Goal: Task Accomplishment & Management: Manage account settings

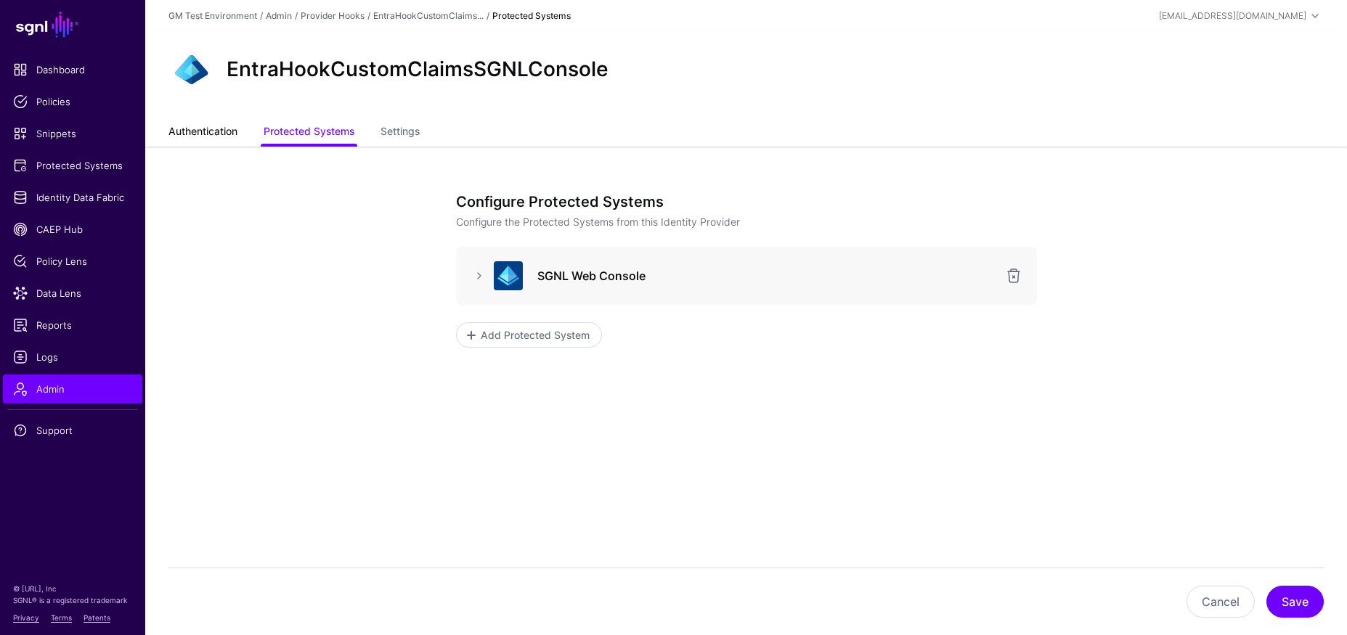
click at [214, 136] on link "Authentication" at bounding box center [202, 133] width 69 height 28
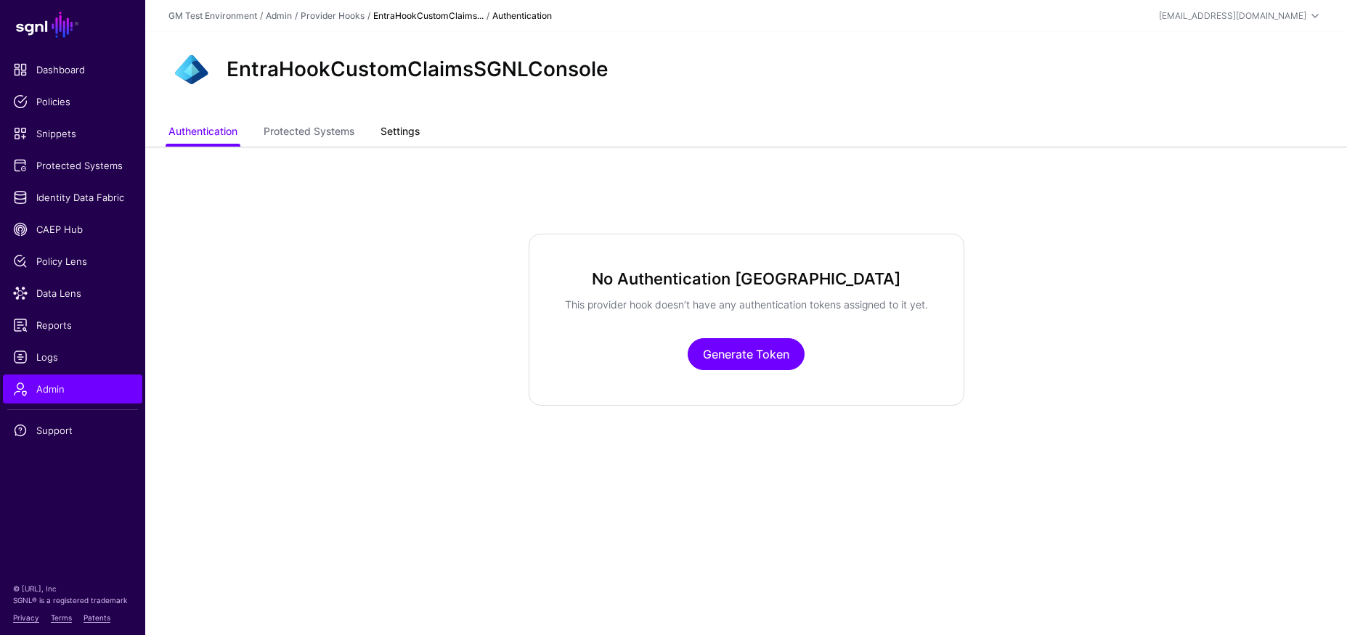
click at [396, 131] on link "Settings" at bounding box center [399, 133] width 39 height 28
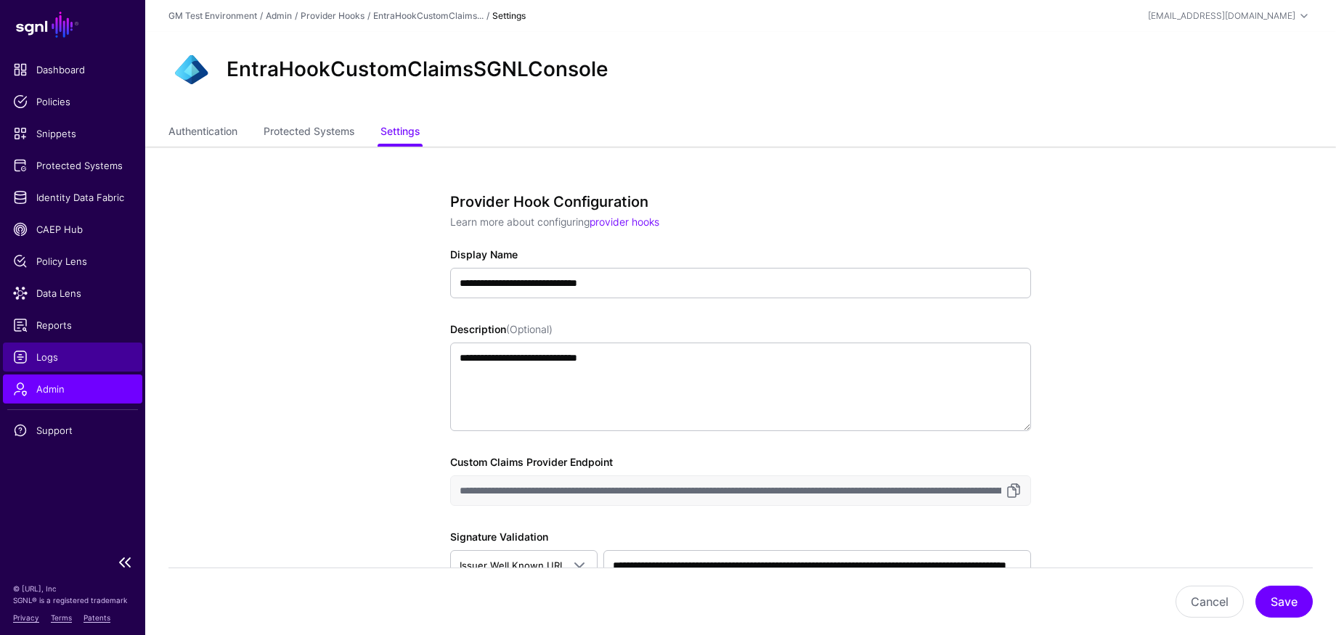
click at [44, 358] on span "Logs" at bounding box center [72, 357] width 119 height 15
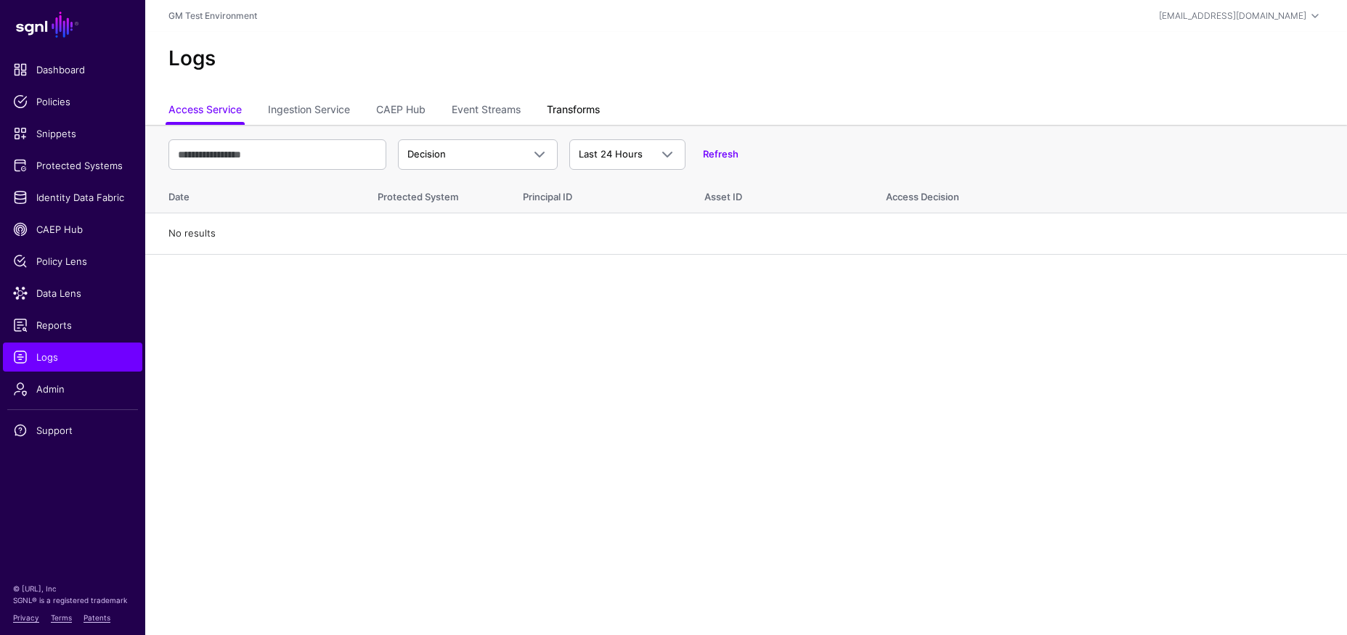
click at [572, 113] on link "Transforms" at bounding box center [573, 111] width 53 height 28
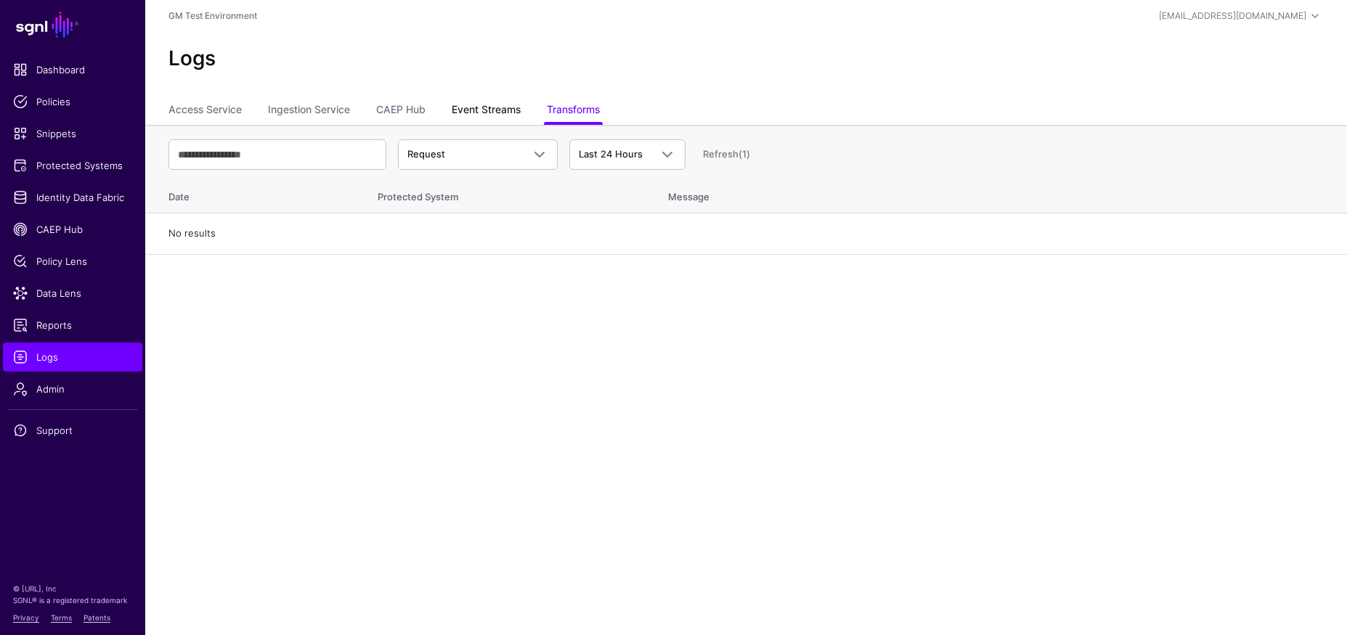
click at [507, 112] on link "Event Streams" at bounding box center [486, 111] width 69 height 28
click at [388, 111] on link "CAEP Hub" at bounding box center [400, 111] width 49 height 28
click at [320, 114] on link "Ingestion Service" at bounding box center [309, 111] width 82 height 28
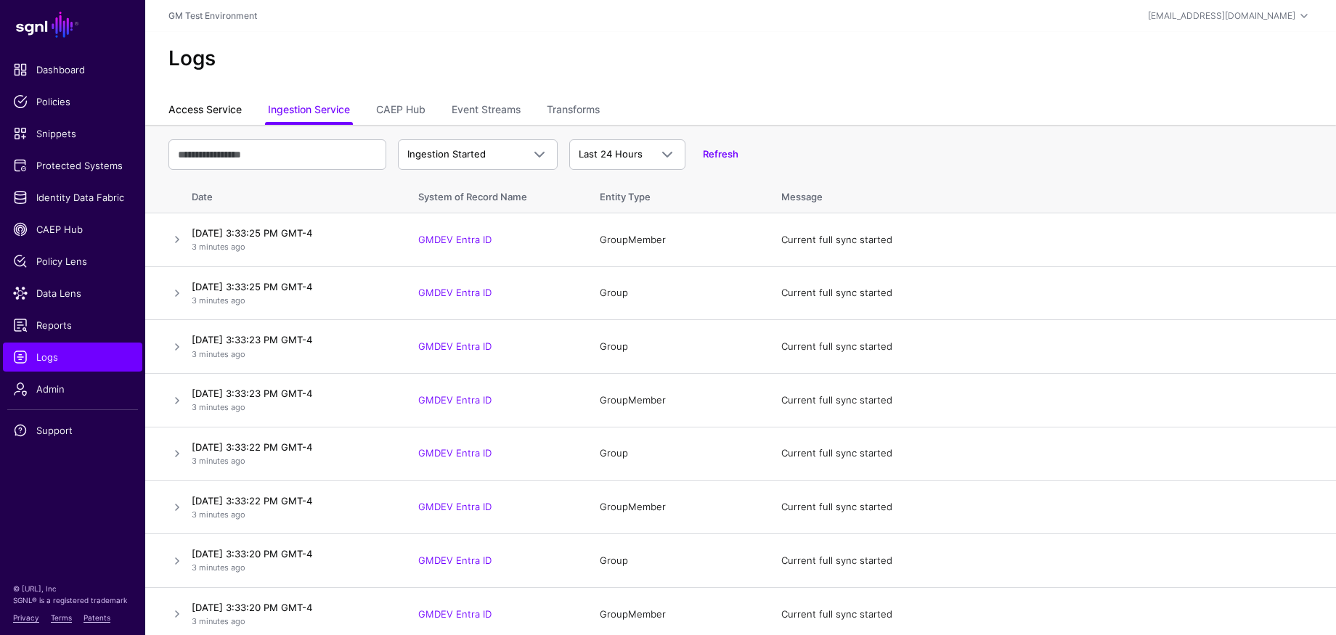
click at [206, 110] on link "Access Service" at bounding box center [204, 111] width 73 height 28
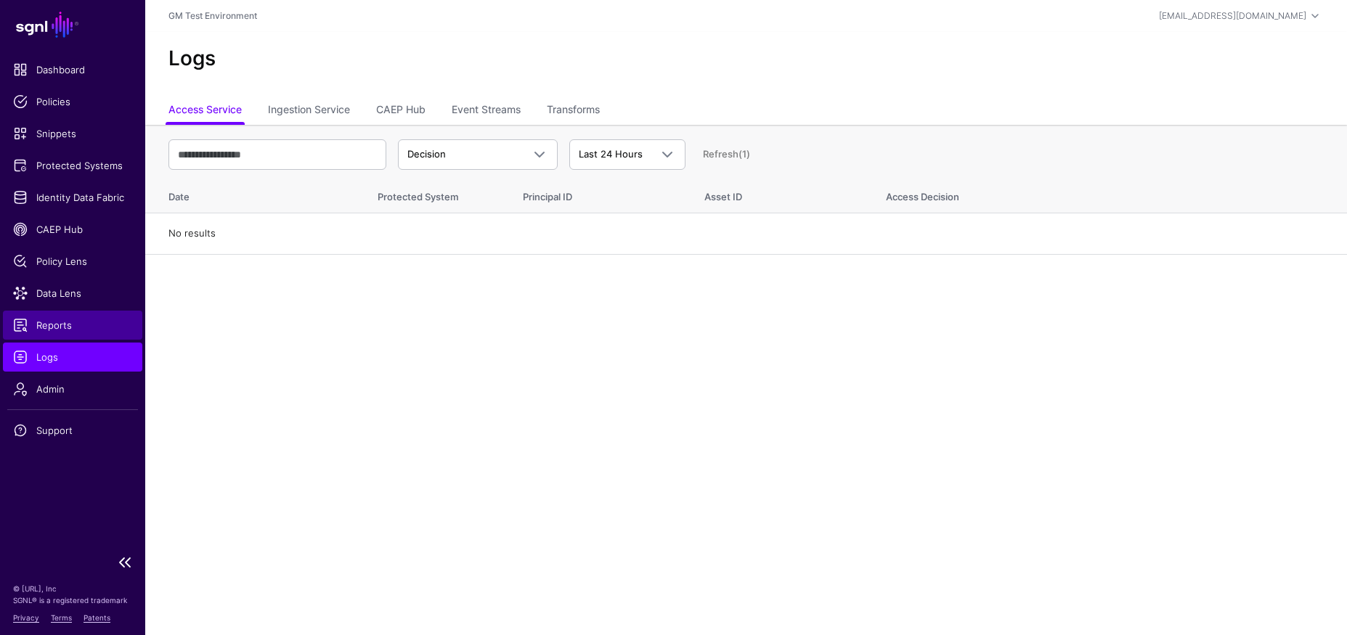
click at [51, 329] on span "Reports" at bounding box center [72, 325] width 119 height 15
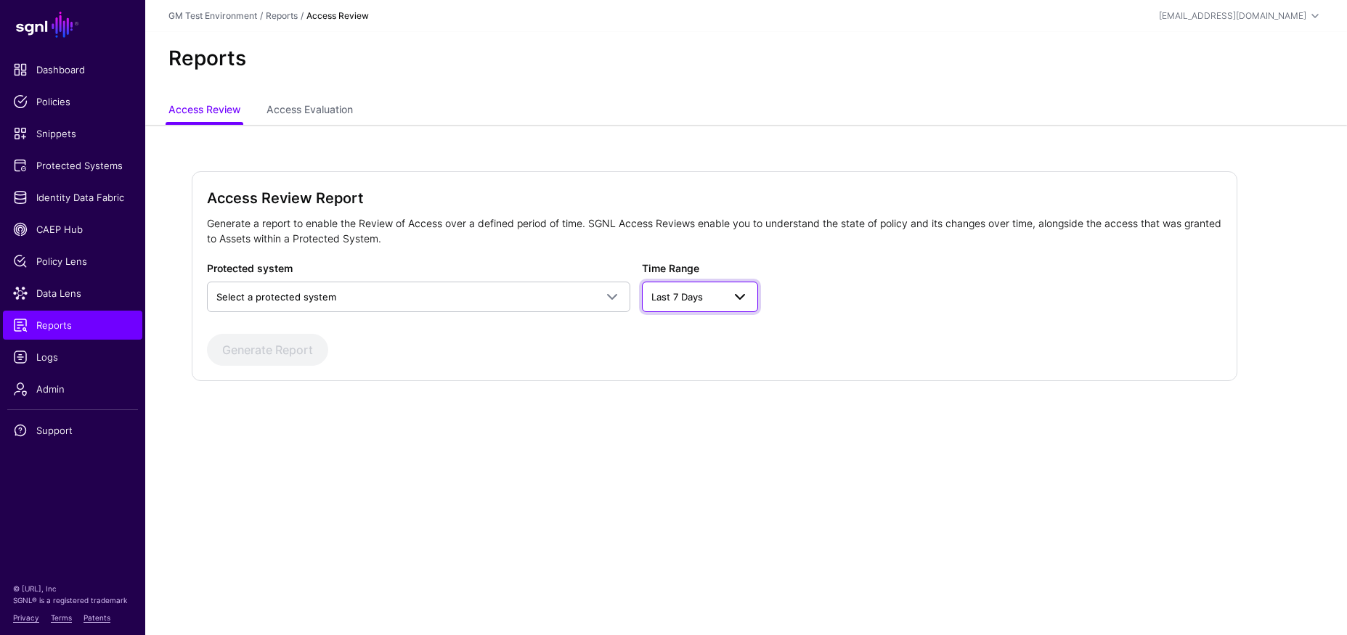
click at [722, 309] on link "Last 7 Days" at bounding box center [700, 297] width 116 height 30
drag, startPoint x: 487, startPoint y: 335, endPoint x: 513, endPoint y: 315, distance: 32.5
click at [488, 335] on div "Generate Report" at bounding box center [714, 350] width 1015 height 32
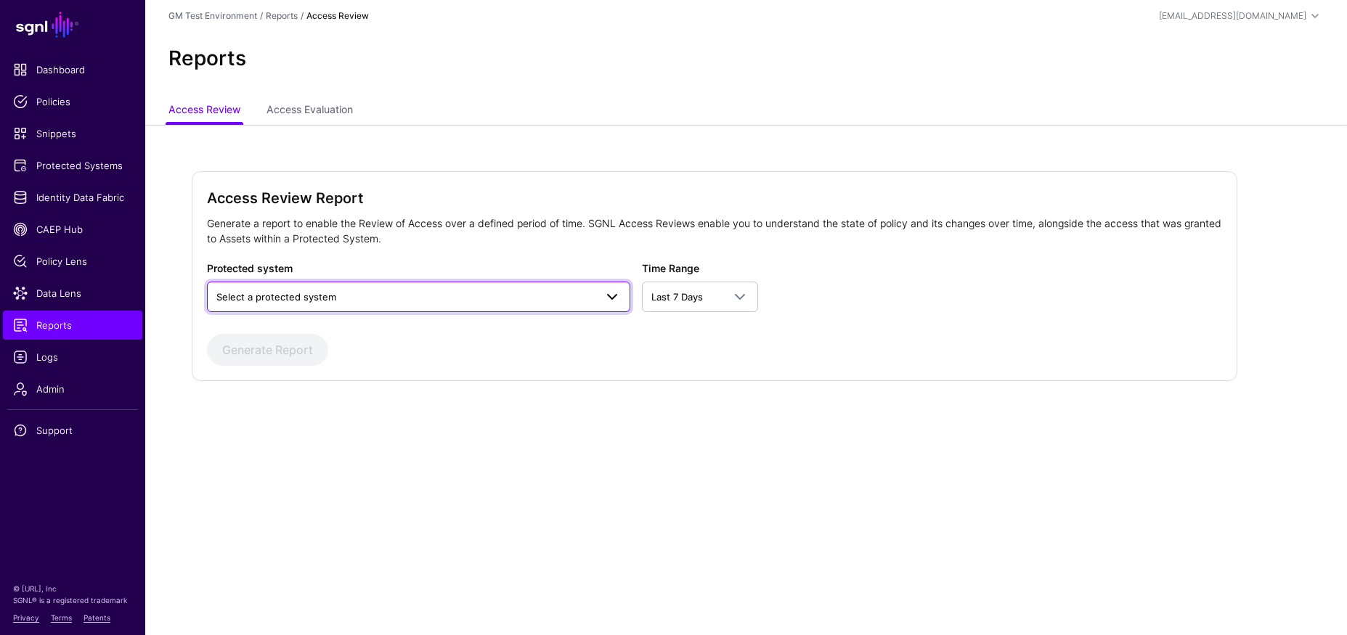
click at [516, 293] on span "Select a protected system" at bounding box center [405, 297] width 378 height 16
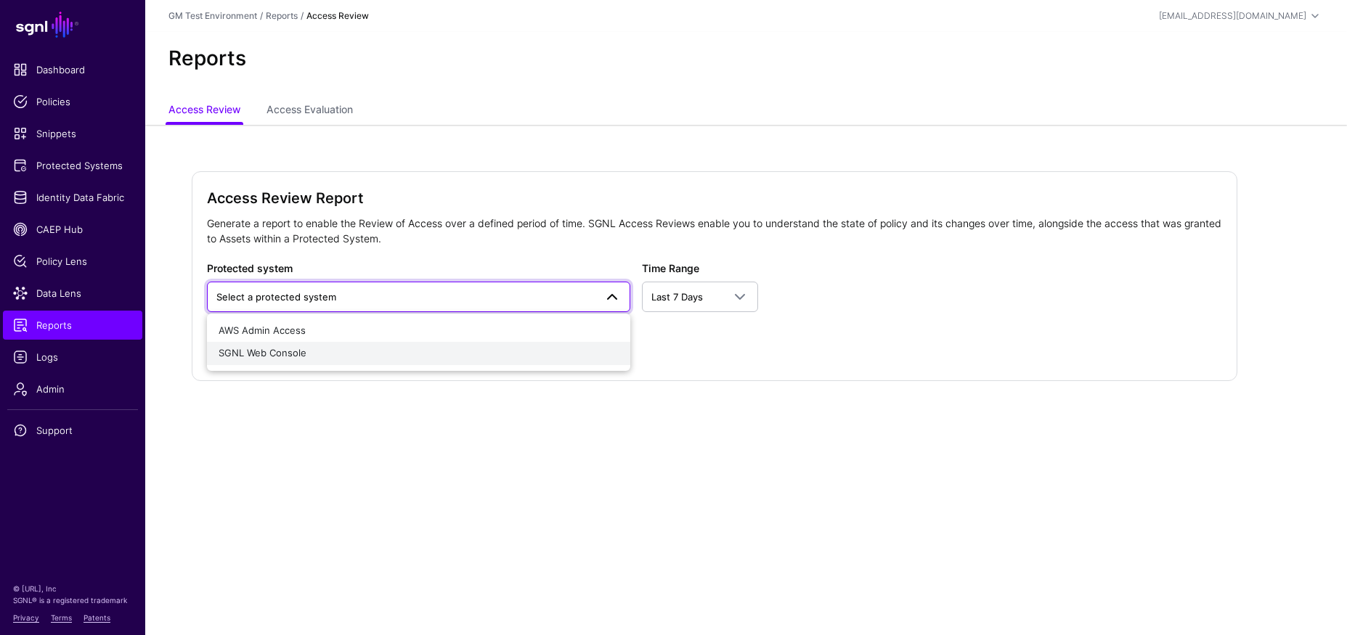
click at [262, 358] on span "SGNL Web Console" at bounding box center [263, 353] width 88 height 12
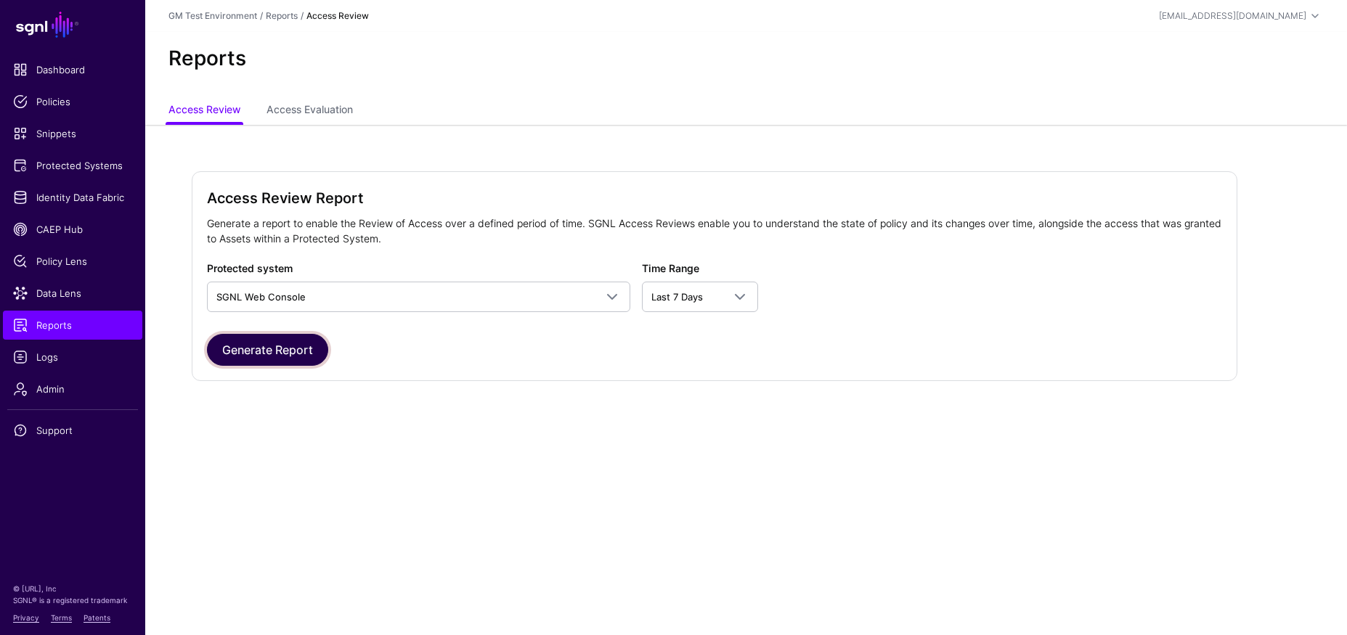
click at [267, 355] on button "Generate Report" at bounding box center [267, 350] width 121 height 32
click at [307, 115] on link "Access Evaluation" at bounding box center [309, 111] width 86 height 28
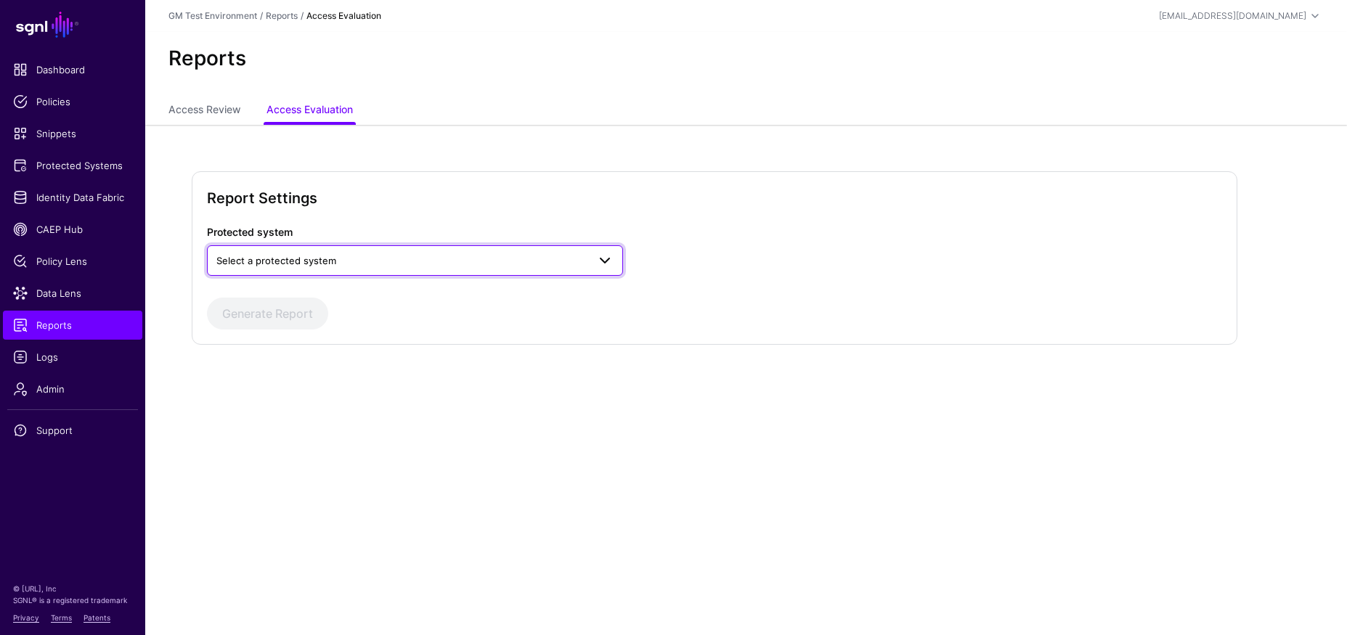
click at [308, 264] on span "Select a protected system" at bounding box center [276, 261] width 120 height 12
click at [275, 315] on span "SGNL Web Console" at bounding box center [263, 317] width 88 height 12
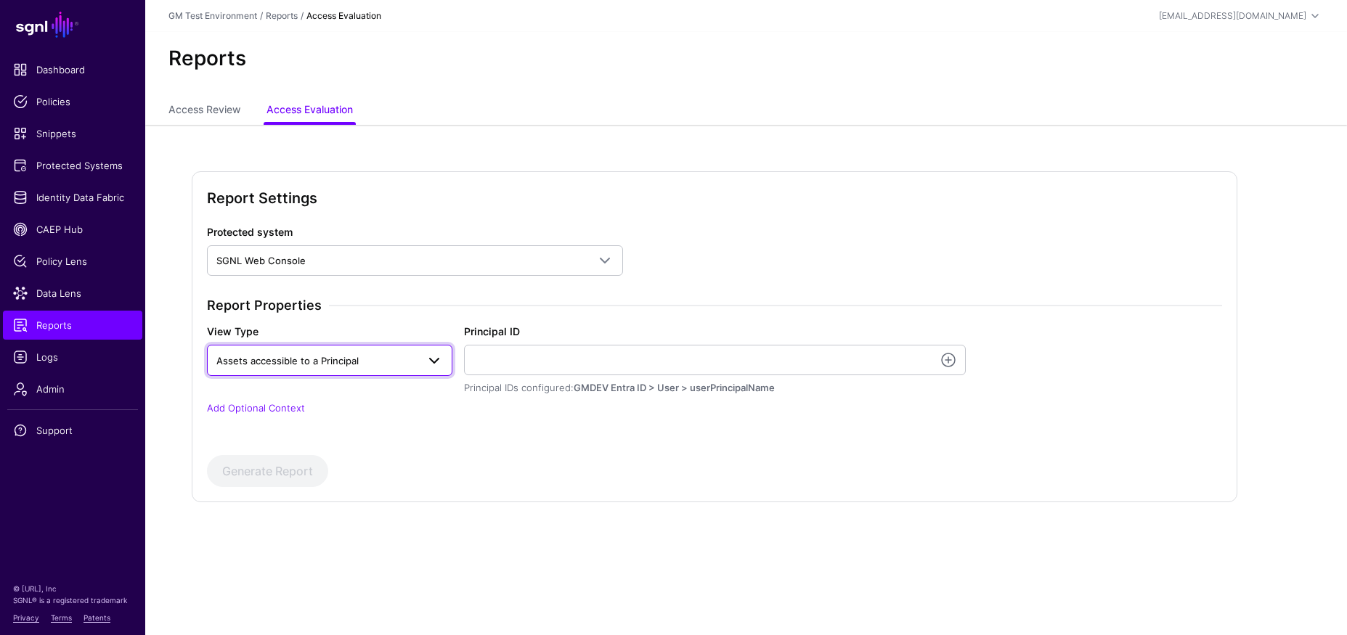
click at [433, 356] on span at bounding box center [433, 360] width 17 height 17
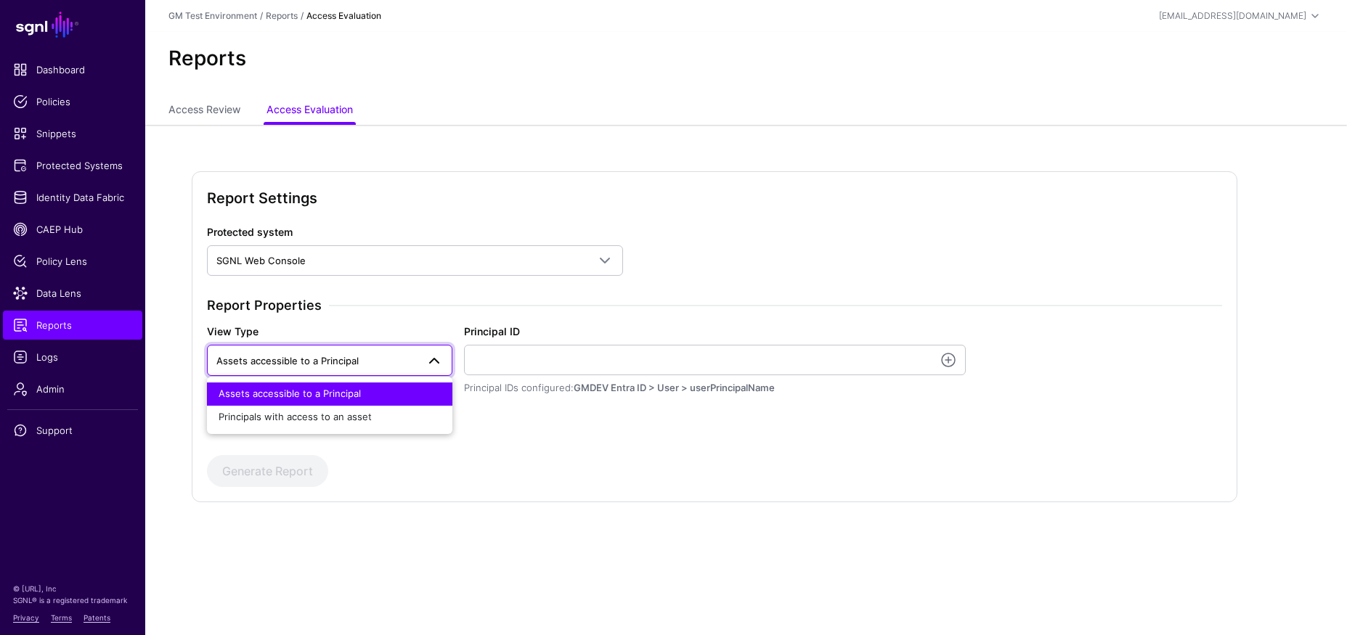
click at [249, 396] on span "Assets accessible to a Principal" at bounding box center [290, 394] width 142 height 12
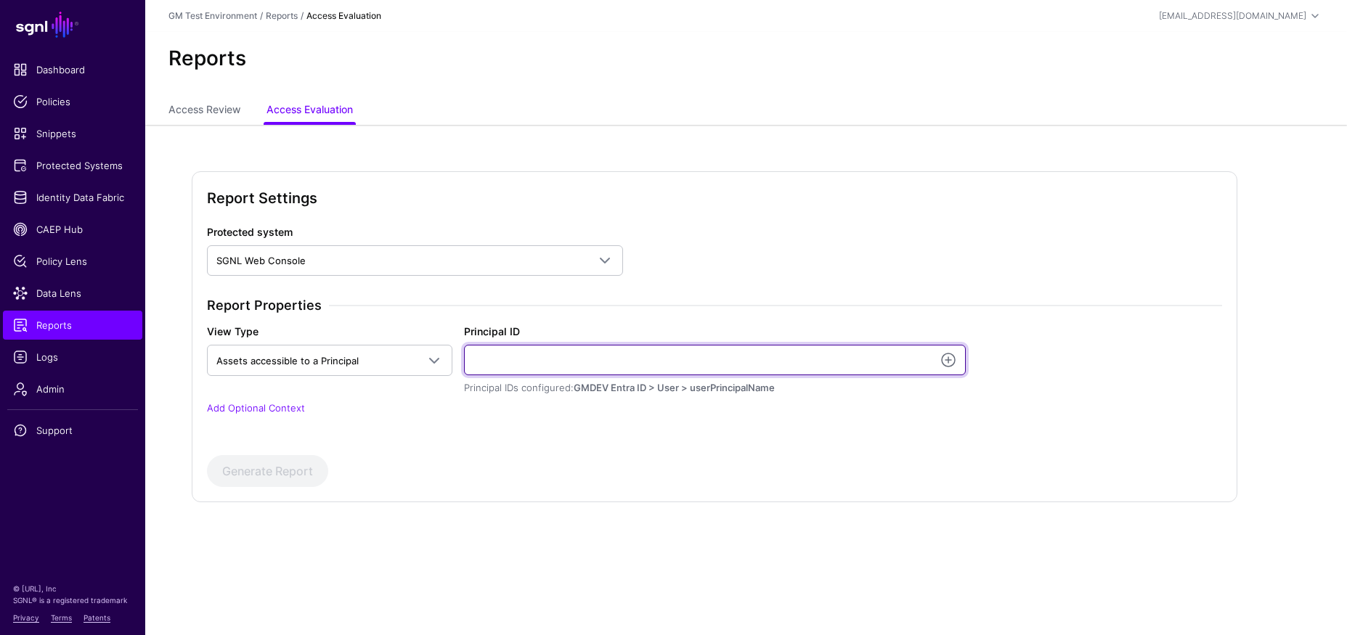
click at [616, 365] on input "Principal ID" at bounding box center [715, 360] width 502 height 30
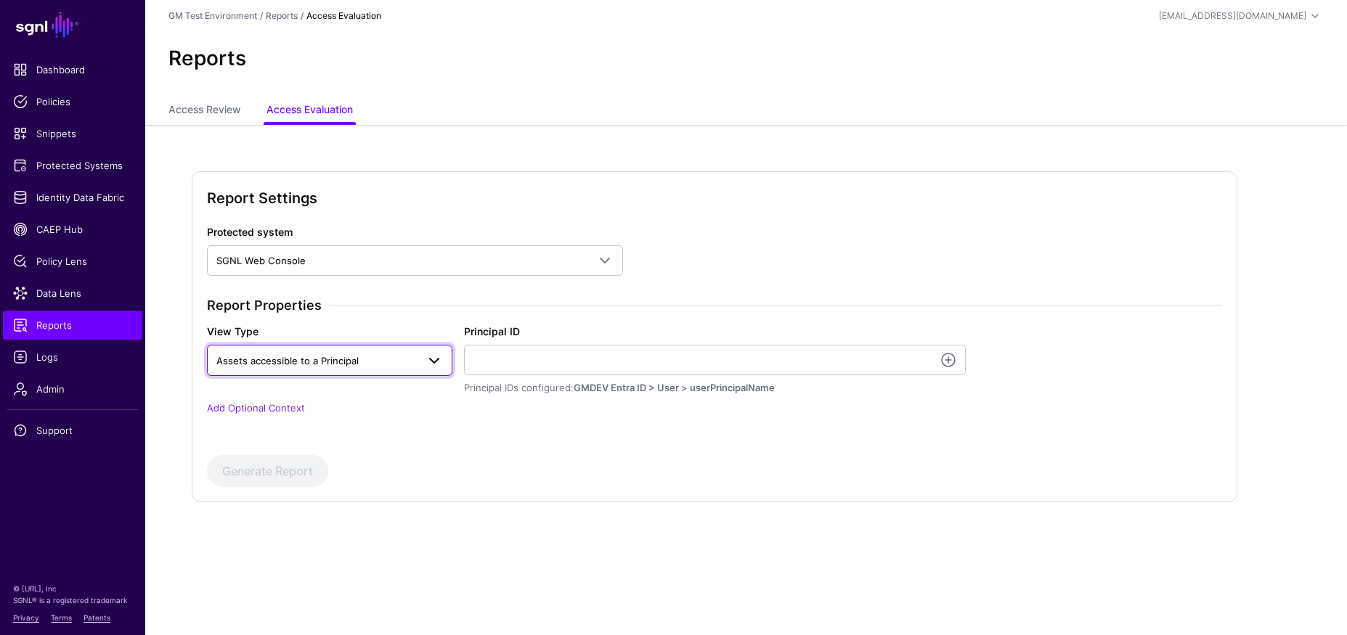
click at [435, 360] on span at bounding box center [433, 360] width 17 height 17
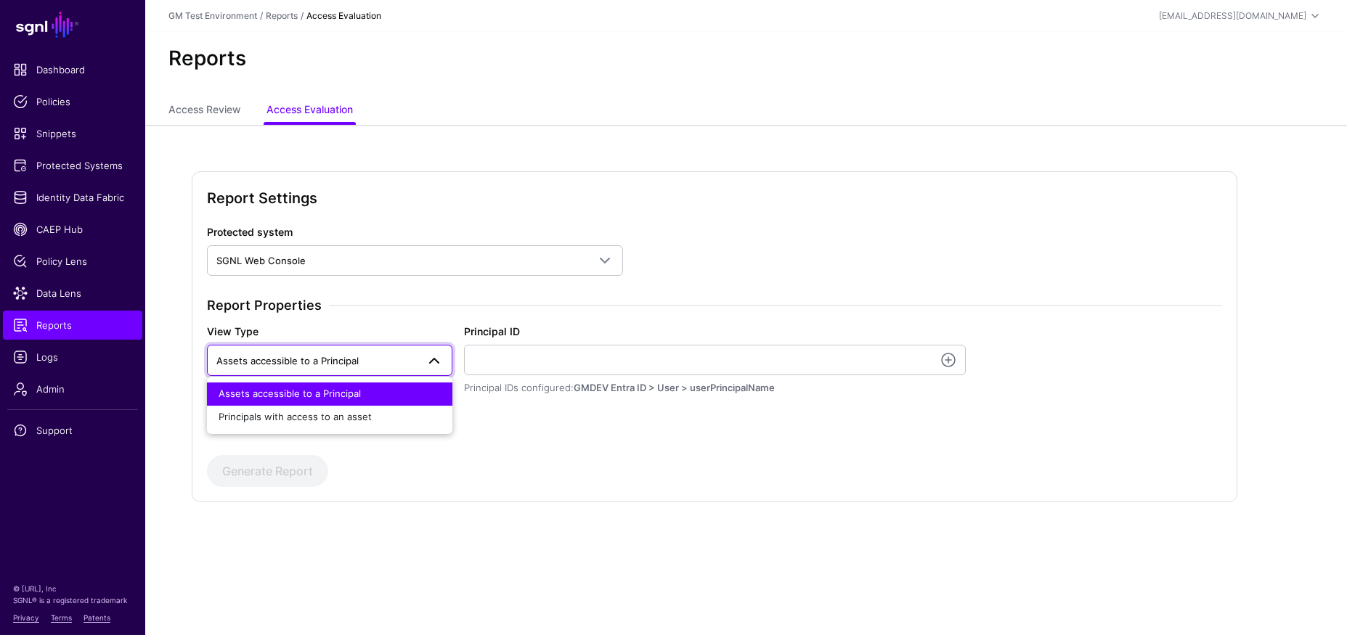
click at [524, 435] on div "Protected system SGNL Web Console AWS Admin Access SGNL Web Console Report Prop…" at bounding box center [714, 356] width 1015 height 264
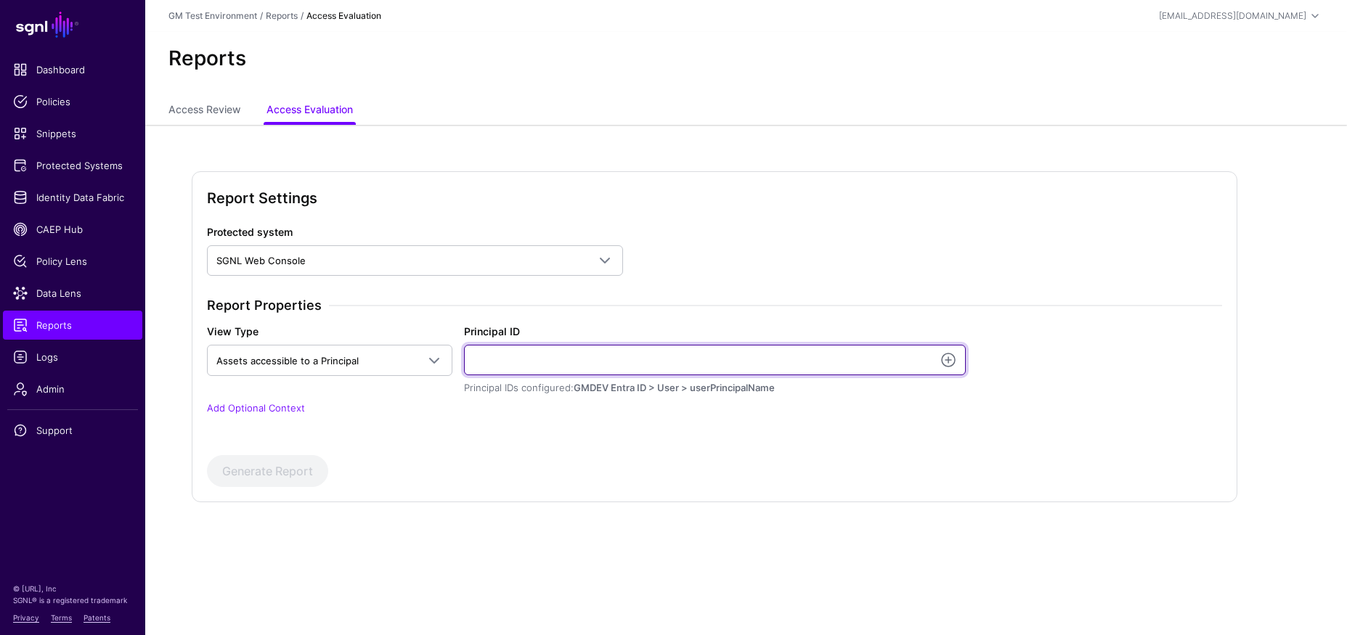
click at [510, 367] on input "Principal ID" at bounding box center [715, 360] width 502 height 30
type input "*"
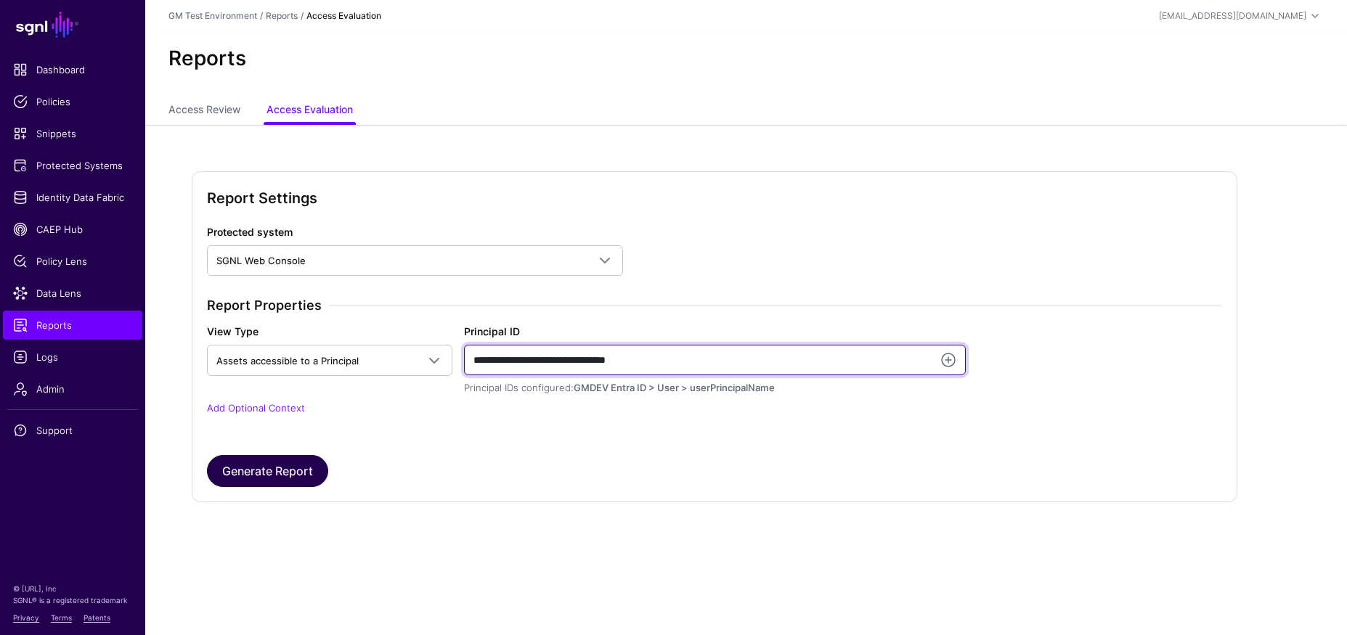
type input "**********"
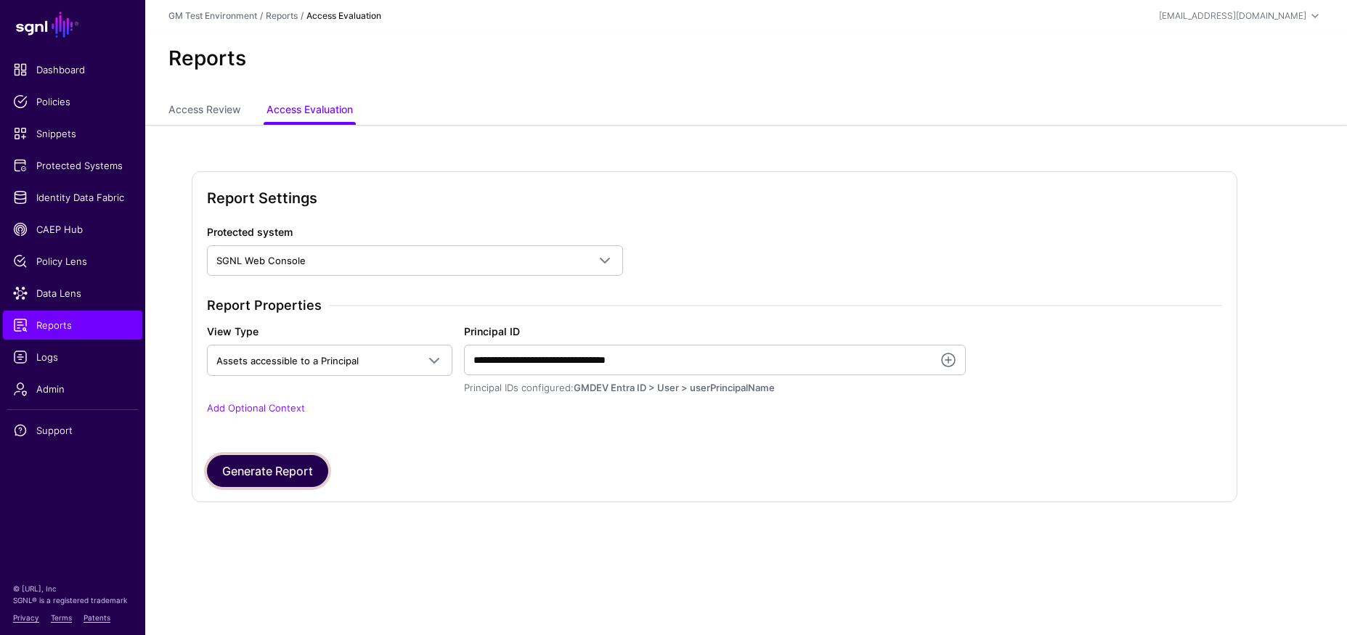
click at [248, 477] on button "Generate Report" at bounding box center [267, 471] width 121 height 32
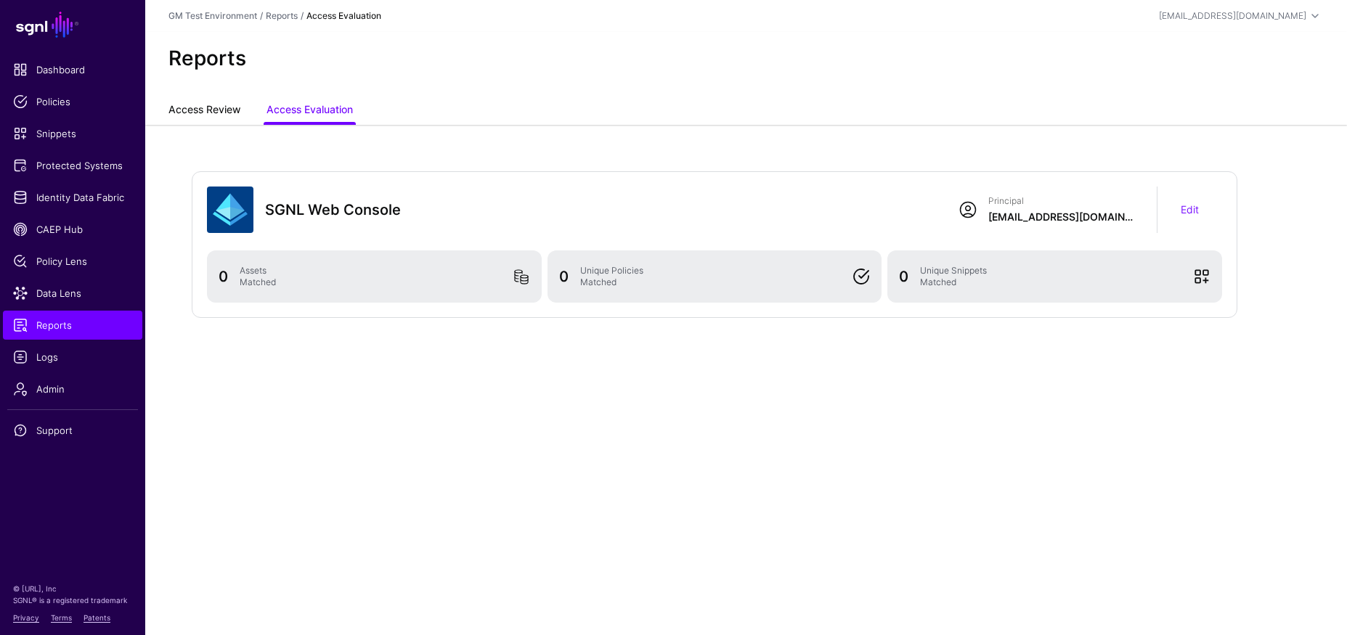
click at [215, 110] on link "Access Review" at bounding box center [204, 111] width 72 height 28
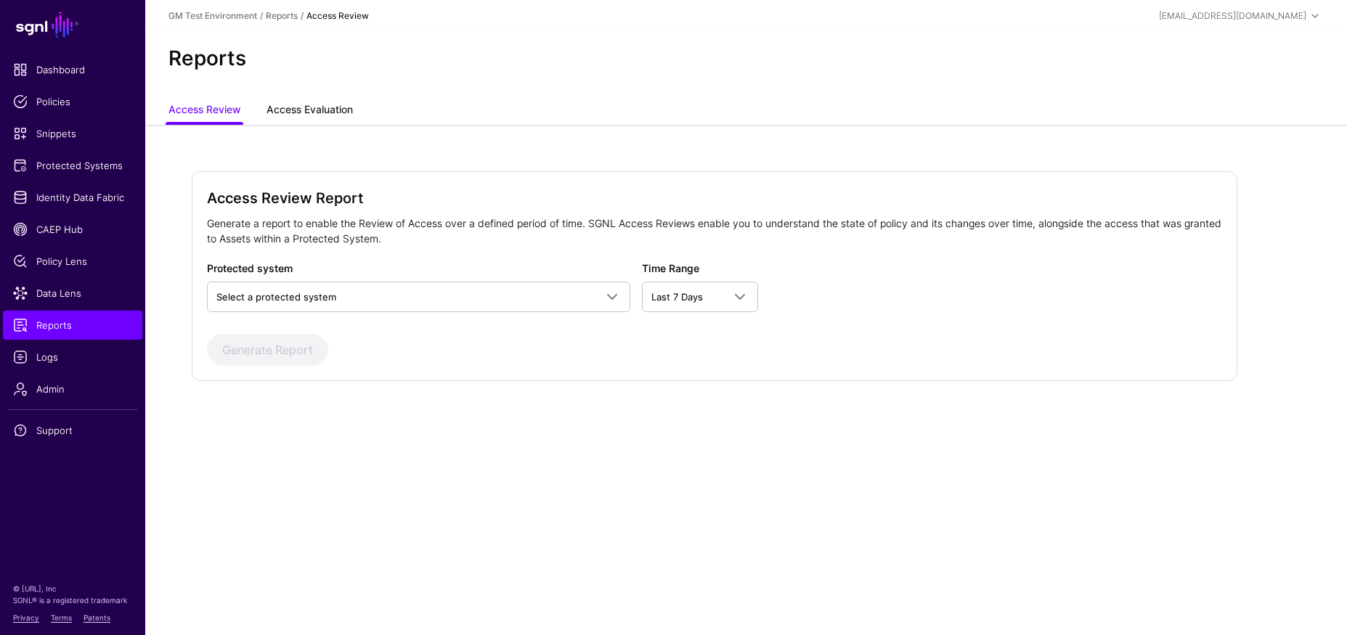
click at [285, 117] on link "Access Evaluation" at bounding box center [309, 111] width 86 height 28
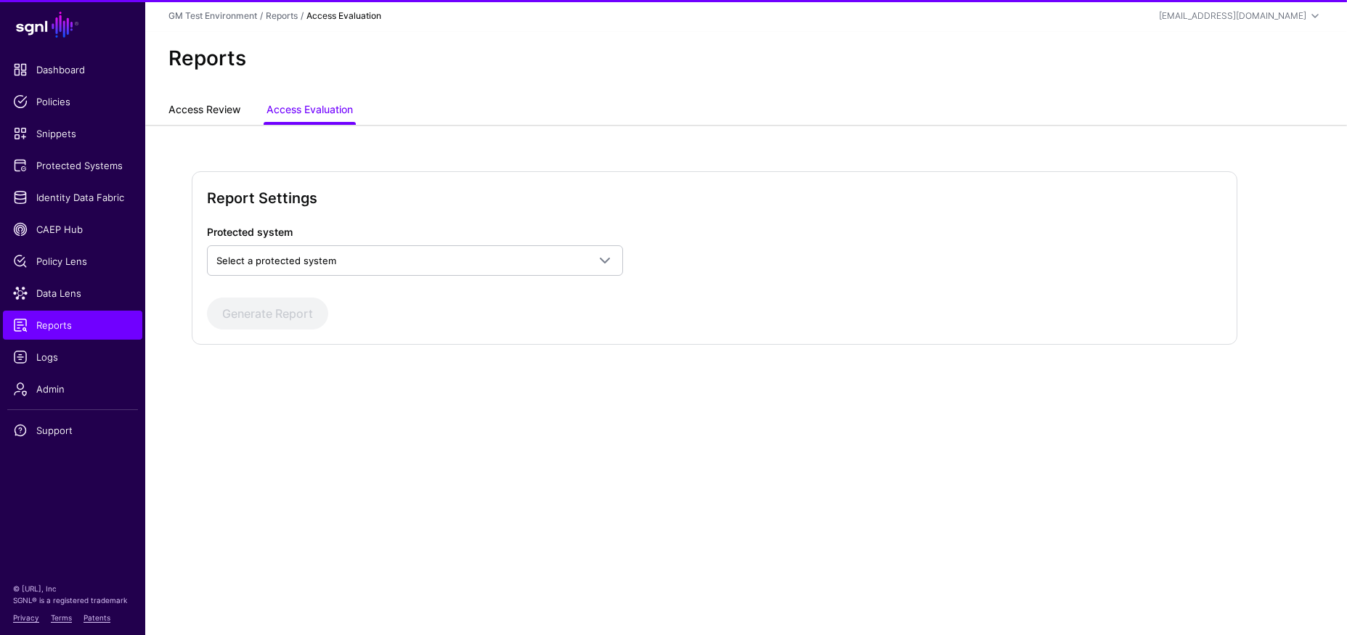
click at [206, 110] on link "Access Review" at bounding box center [204, 111] width 72 height 28
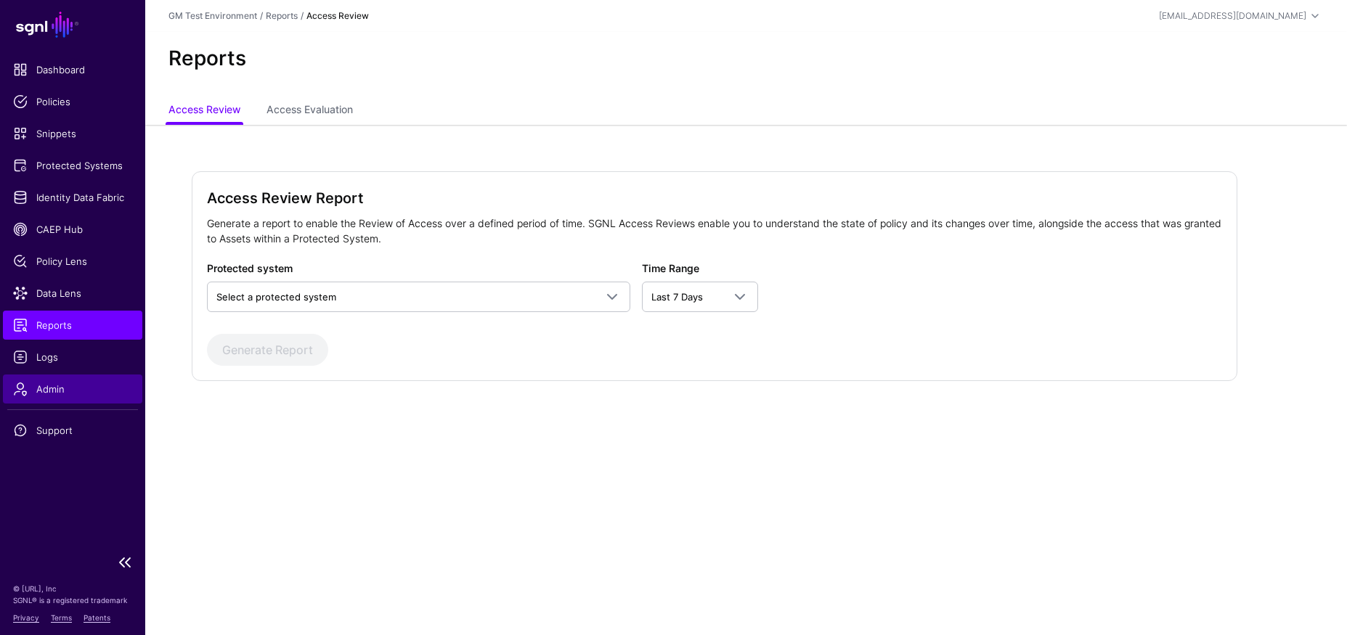
click at [46, 393] on span "Admin" at bounding box center [72, 389] width 119 height 15
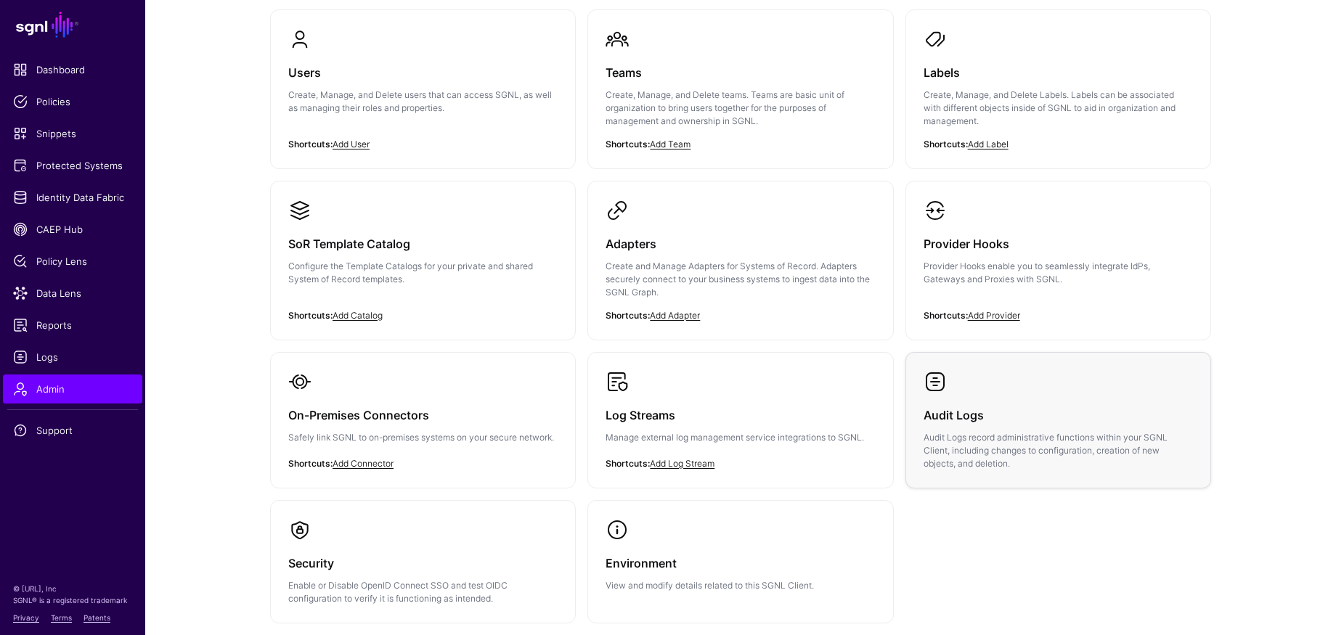
scroll to position [243, 0]
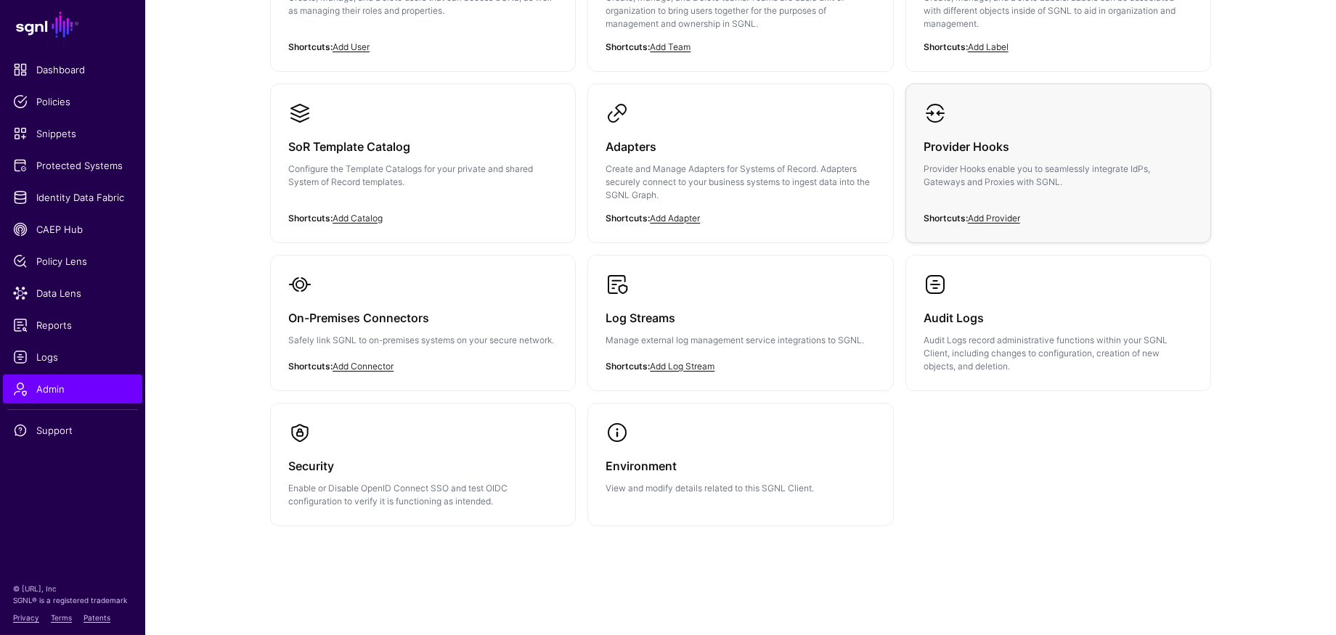
click at [927, 152] on h3 "Provider Hooks" at bounding box center [1057, 146] width 269 height 20
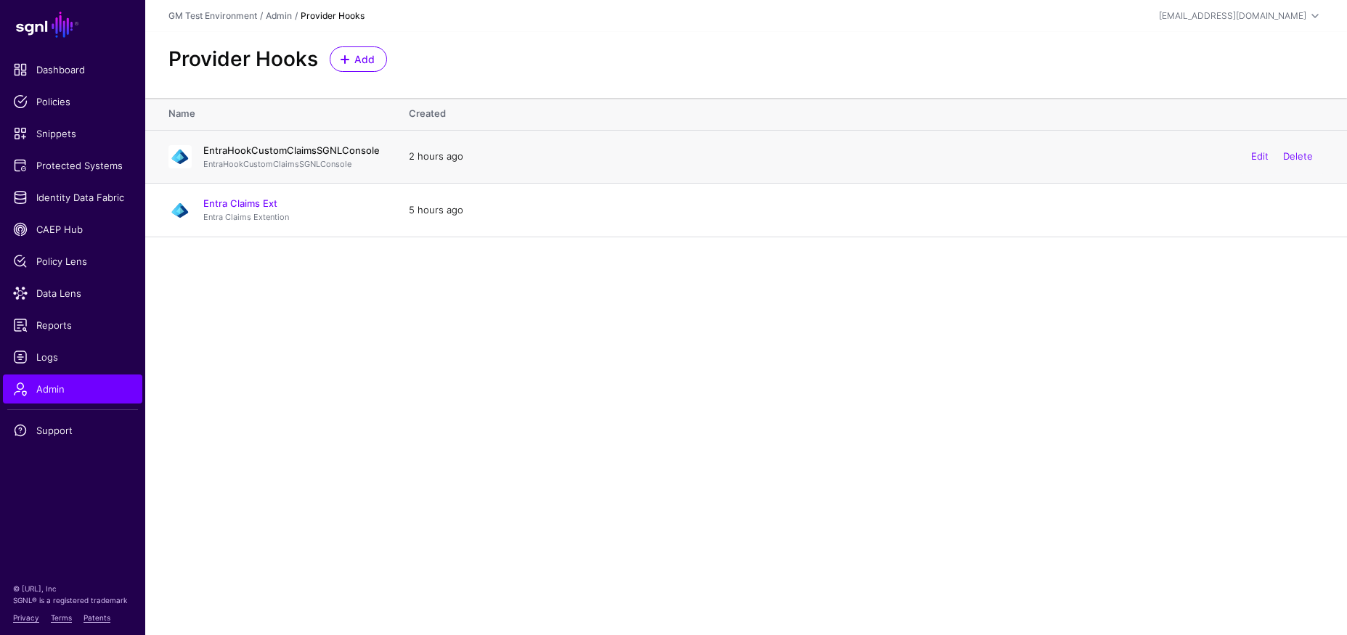
click at [258, 151] on link "EntraHookCustomClaimsSGNLConsole" at bounding box center [291, 150] width 176 height 12
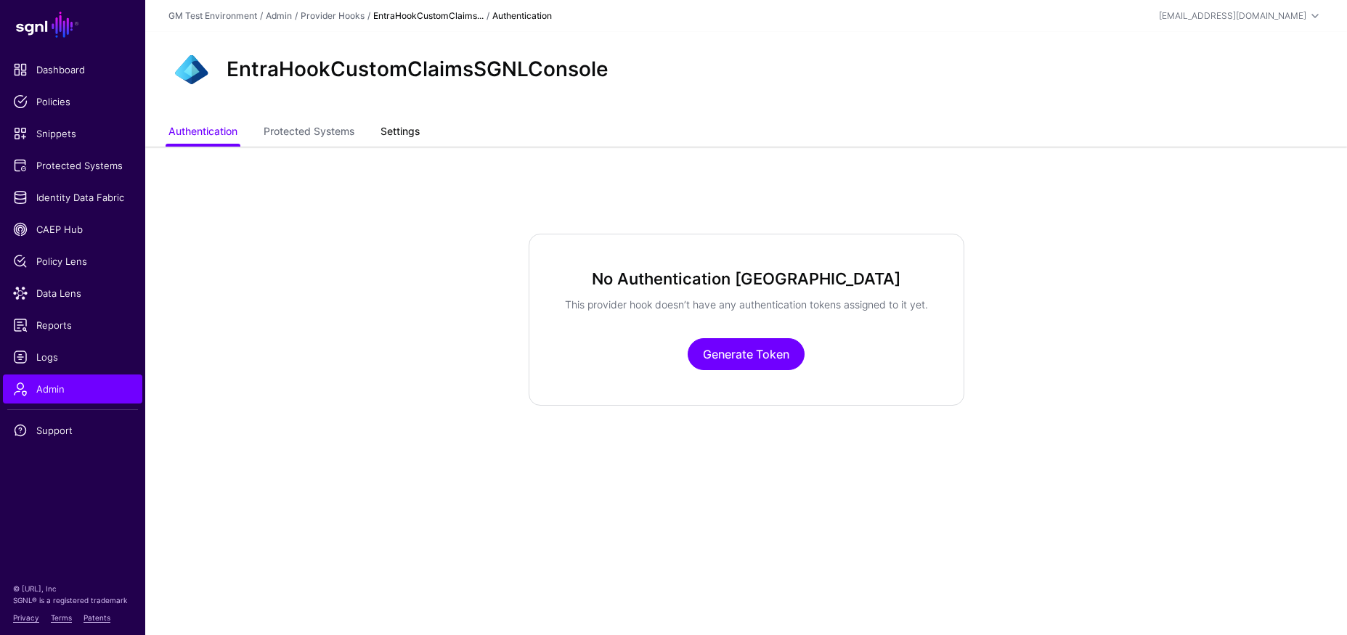
click at [411, 139] on link "Settings" at bounding box center [399, 133] width 39 height 28
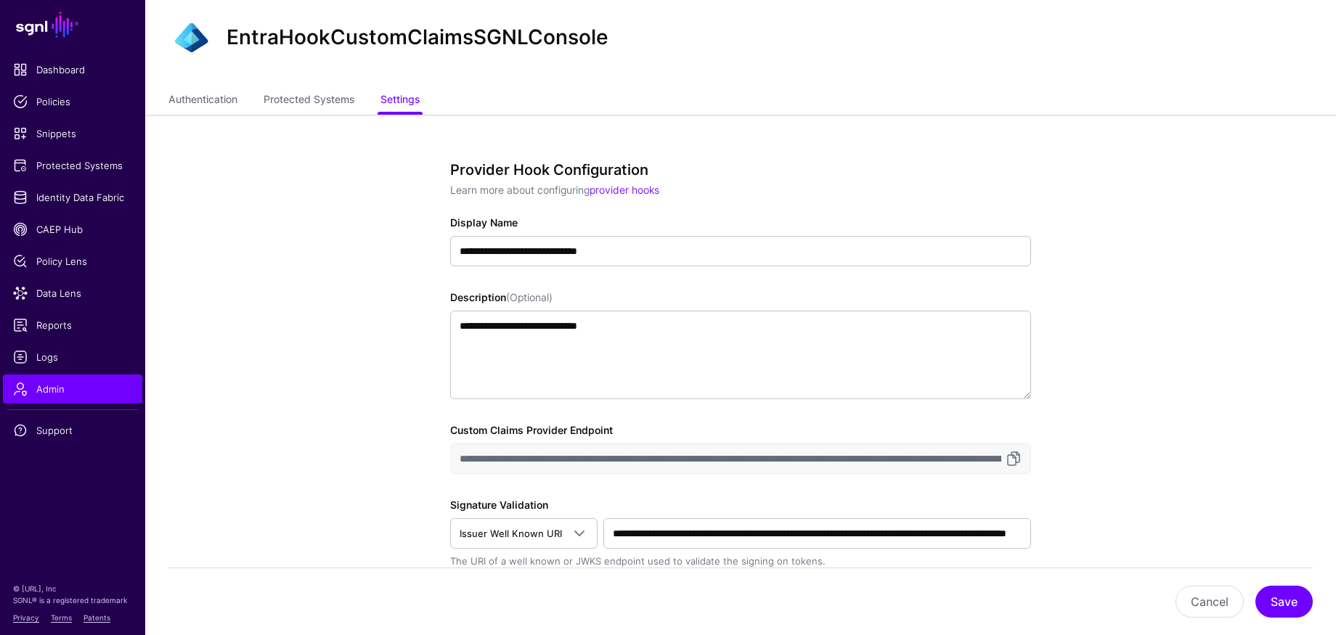
scroll to position [247, 0]
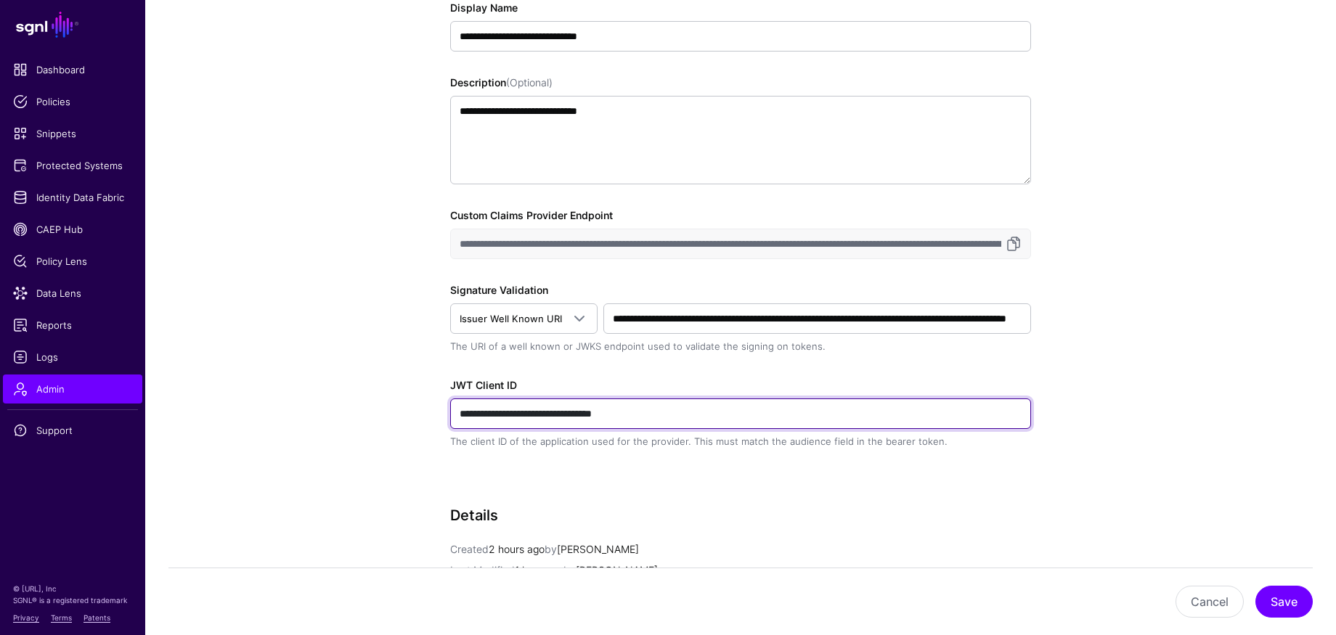
drag, startPoint x: 672, startPoint y: 416, endPoint x: 444, endPoint y: 419, distance: 228.7
click at [444, 419] on div "**********" at bounding box center [741, 392] width 674 height 984
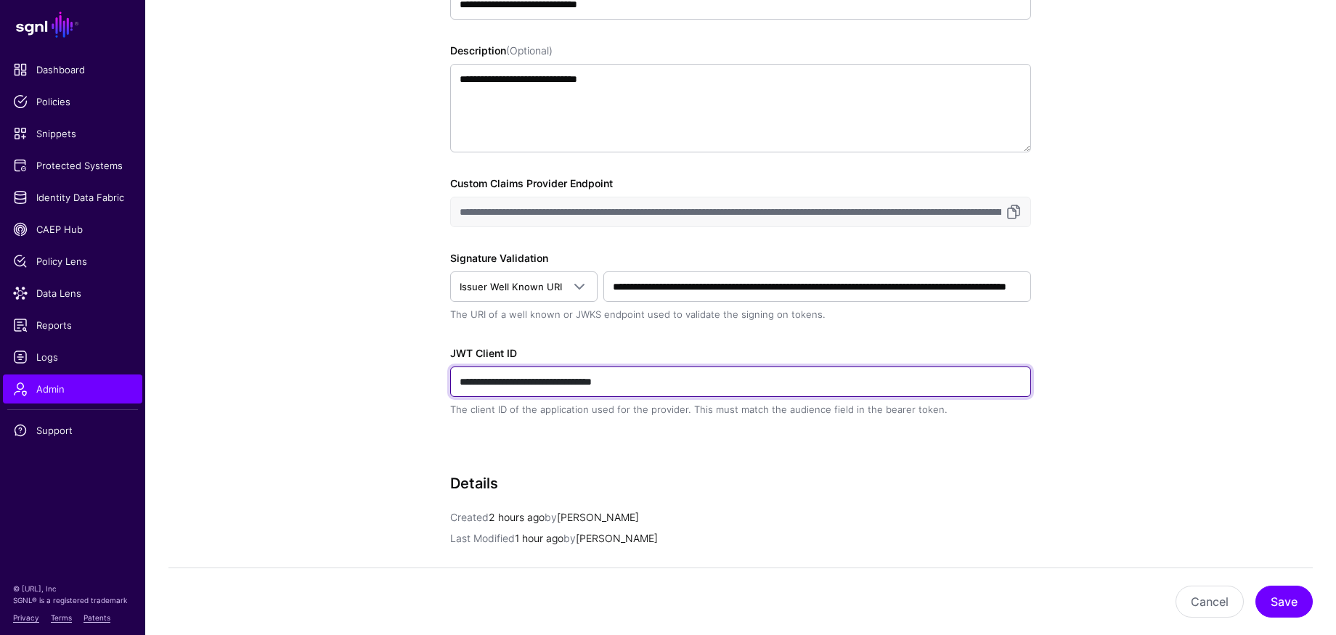
scroll to position [383, 0]
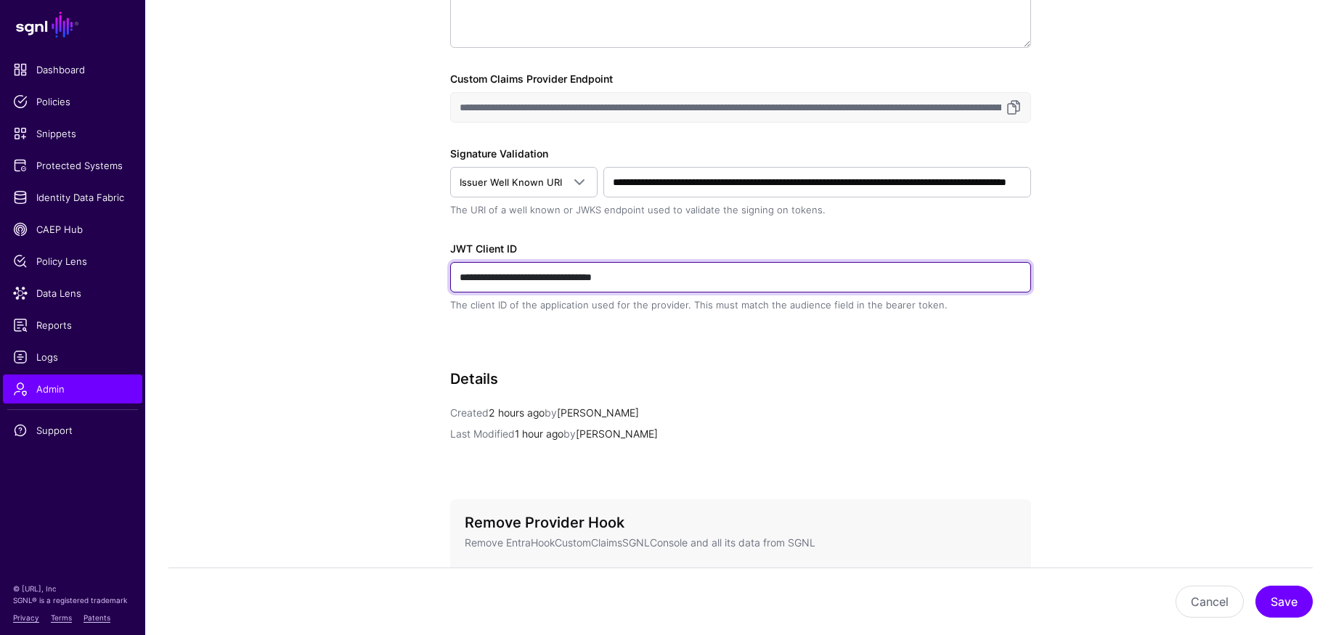
click at [679, 285] on input "**********" at bounding box center [740, 277] width 581 height 30
drag, startPoint x: 670, startPoint y: 274, endPoint x: 413, endPoint y: 279, distance: 257.0
click at [413, 279] on div "**********" at bounding box center [741, 255] width 674 height 984
paste input "text"
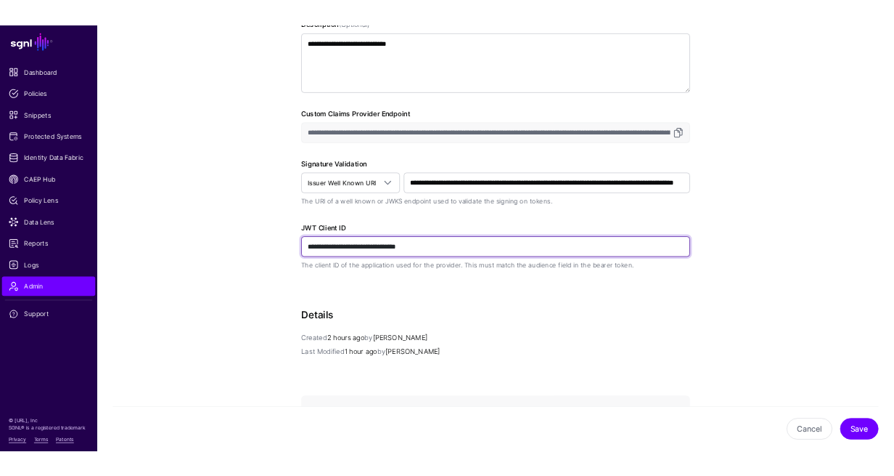
scroll to position [496, 0]
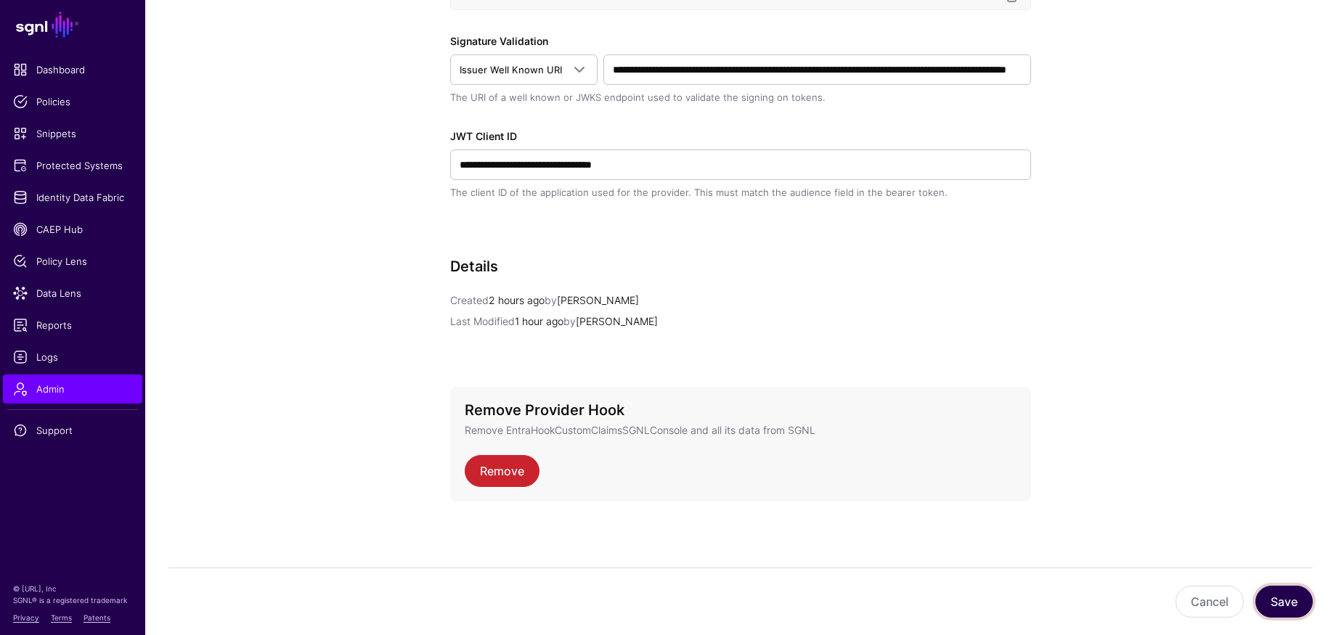
click at [927, 508] on button "Save" at bounding box center [1283, 602] width 57 height 32
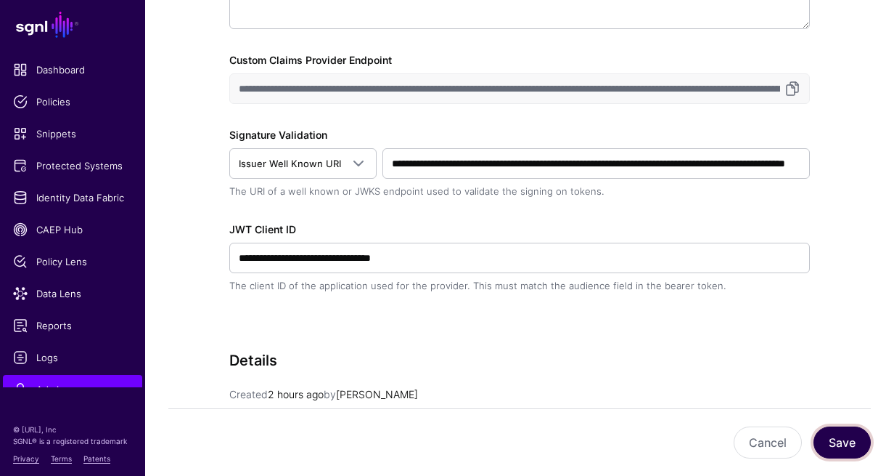
scroll to position [386, 0]
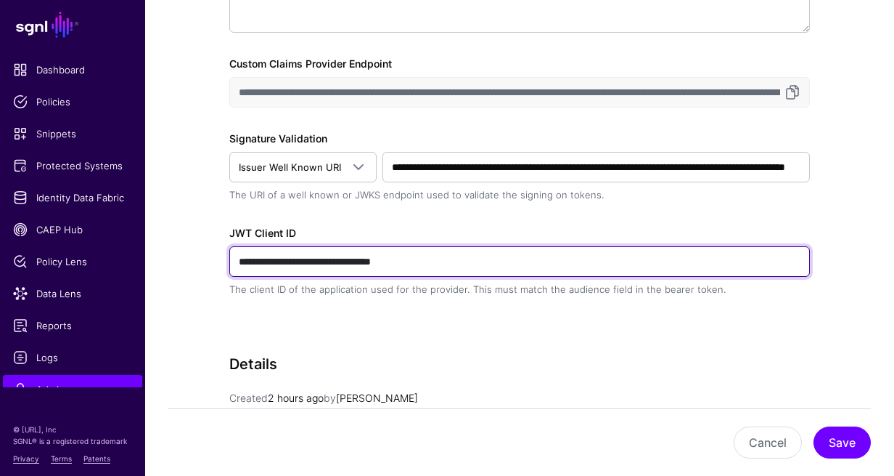
drag, startPoint x: 457, startPoint y: 266, endPoint x: 230, endPoint y: 269, distance: 227.3
click at [230, 269] on input "**********" at bounding box center [519, 261] width 581 height 30
paste input "text"
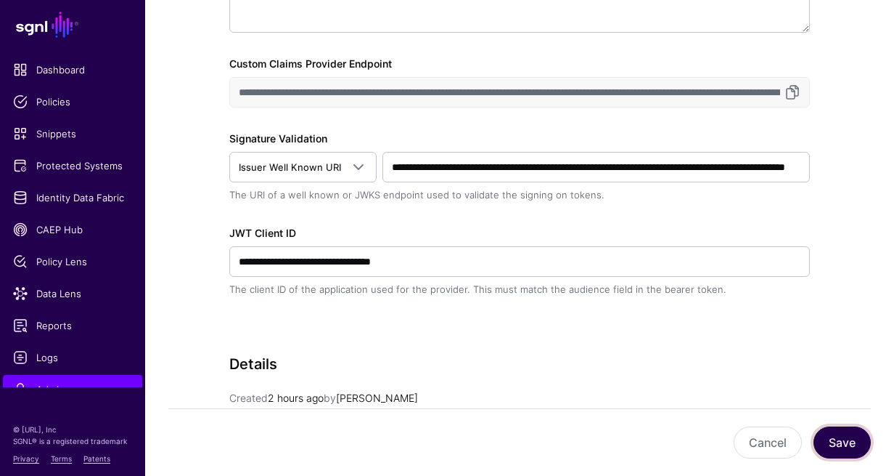
click at [849, 442] on button "Save" at bounding box center [842, 442] width 57 height 32
click at [844, 445] on button "Save" at bounding box center [842, 442] width 57 height 32
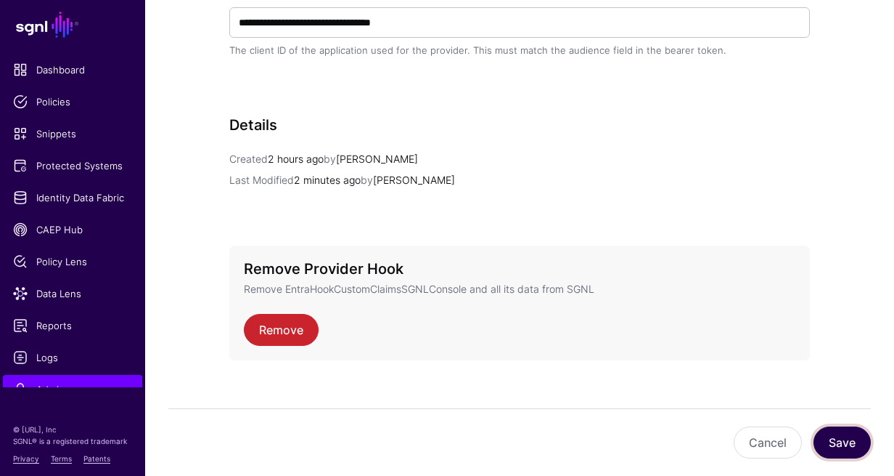
scroll to position [624, 0]
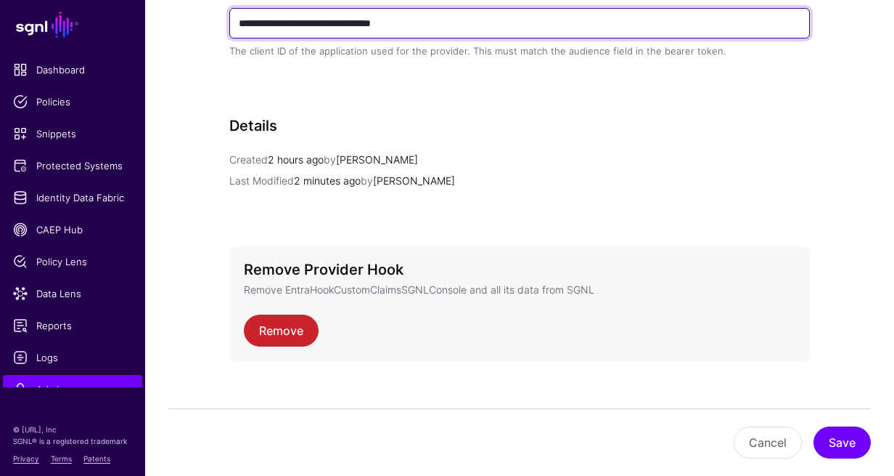
drag, startPoint x: 454, startPoint y: 27, endPoint x: 237, endPoint y: 25, distance: 216.4
click at [237, 25] on input "**********" at bounding box center [519, 23] width 581 height 30
drag, startPoint x: 236, startPoint y: 26, endPoint x: 453, endPoint y: 26, distance: 217.1
click at [453, 26] on input "**********" at bounding box center [519, 23] width 581 height 30
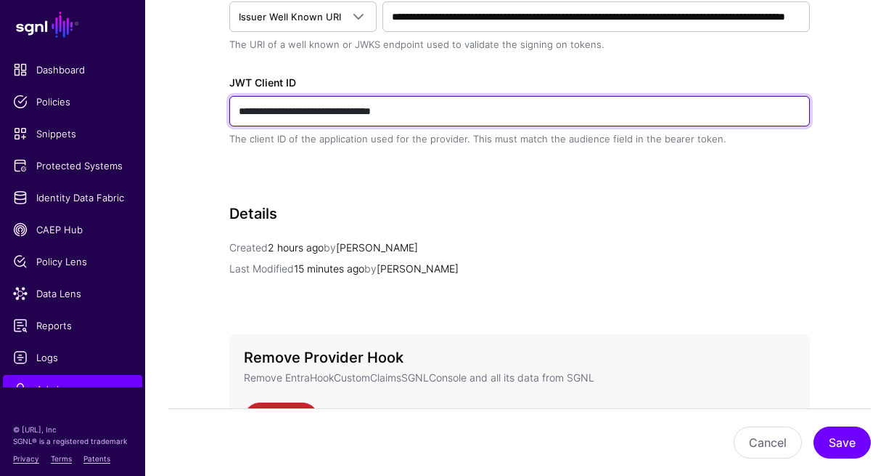
scroll to position [521, 0]
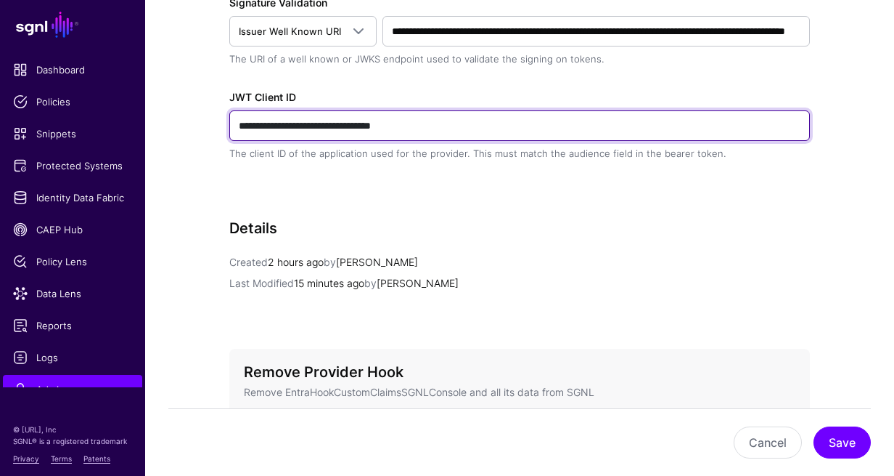
click at [470, 128] on input "**********" at bounding box center [519, 125] width 581 height 30
drag, startPoint x: 481, startPoint y: 128, endPoint x: 257, endPoint y: 128, distance: 223.6
click at [232, 127] on input "**********" at bounding box center [519, 125] width 581 height 30
paste input "text"
type input "**********"
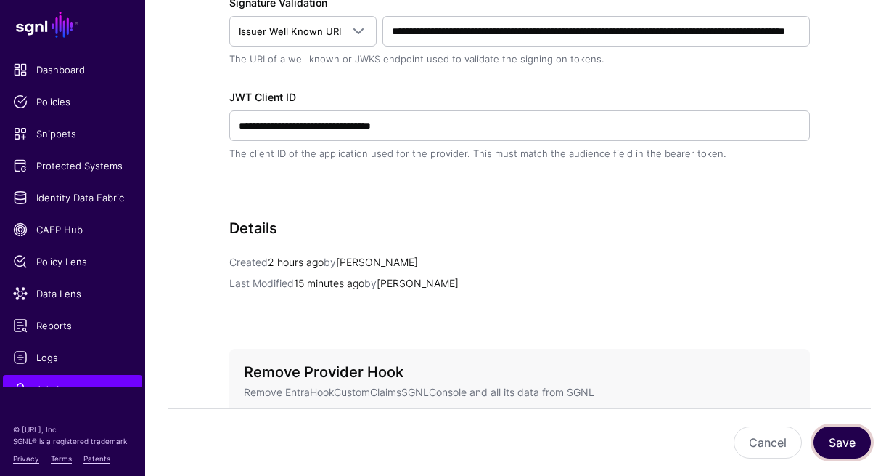
click at [847, 444] on button "Save" at bounding box center [842, 442] width 57 height 32
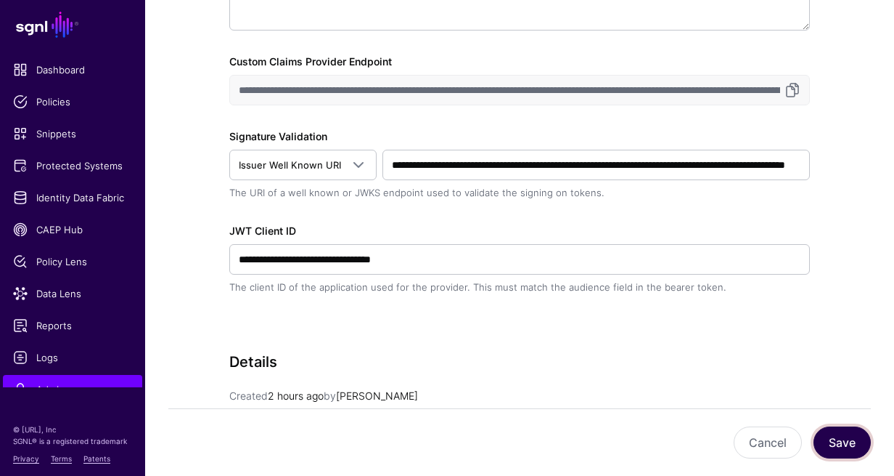
scroll to position [0, 0]
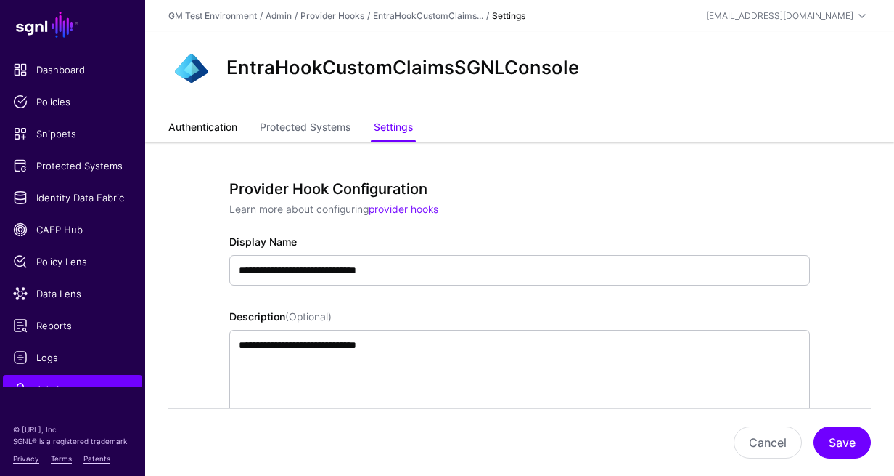
click at [213, 134] on link "Authentication" at bounding box center [202, 129] width 69 height 28
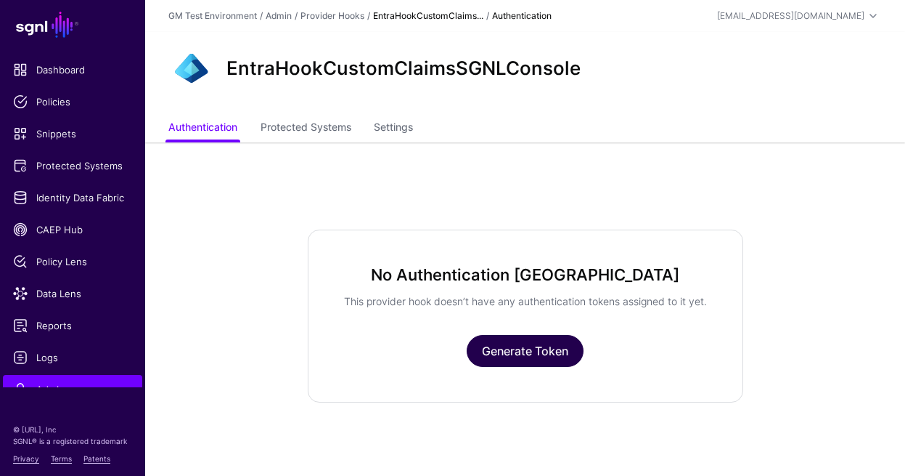
click at [516, 363] on link "Generate Token" at bounding box center [525, 351] width 117 height 32
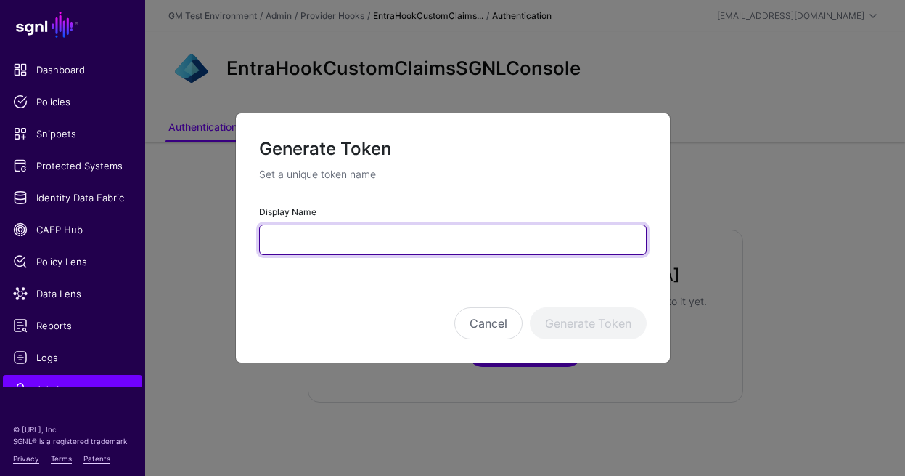
click at [476, 242] on input "Display Name" at bounding box center [453, 239] width 388 height 30
type input "****"
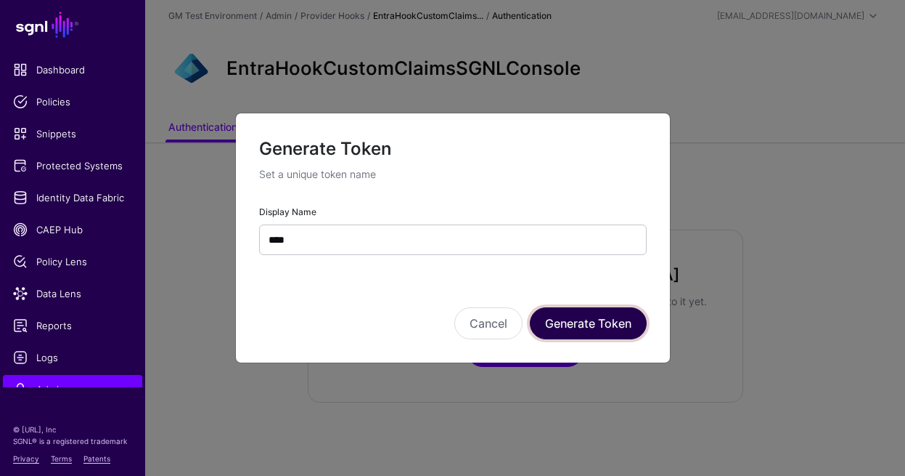
click at [599, 328] on button "Generate Token" at bounding box center [588, 323] width 117 height 32
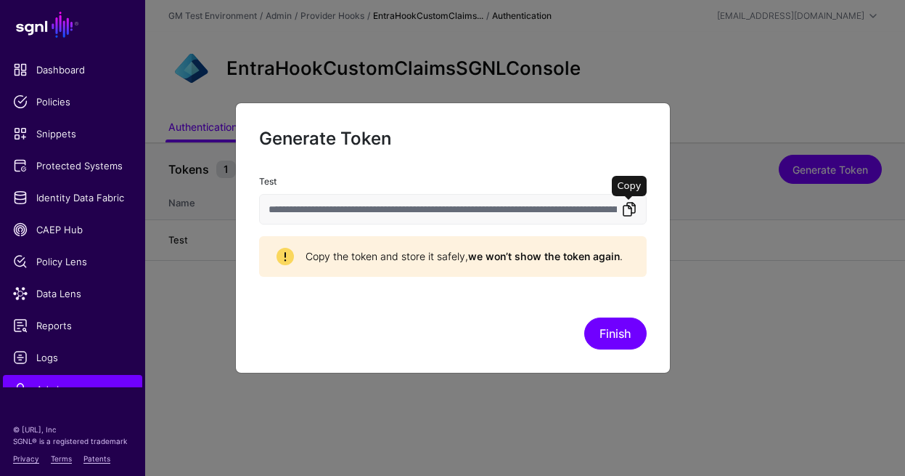
click at [629, 212] on link at bounding box center [629, 208] width 17 height 17
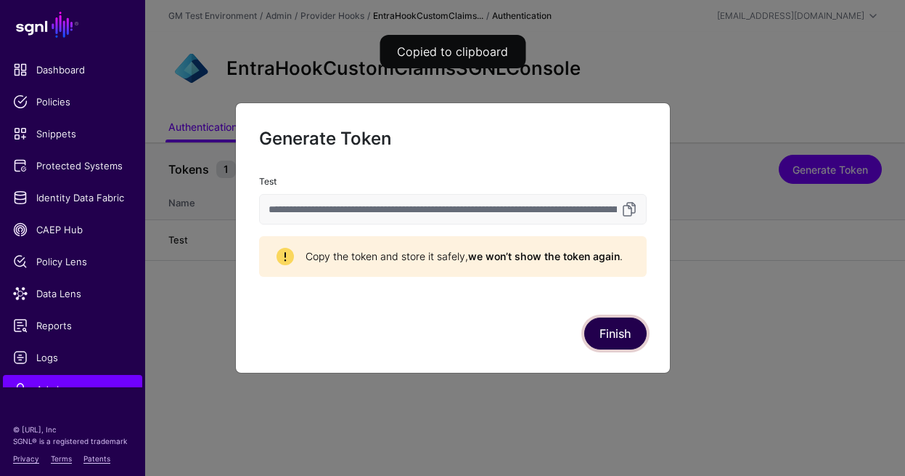
click at [608, 337] on button "Finish" at bounding box center [615, 333] width 62 height 32
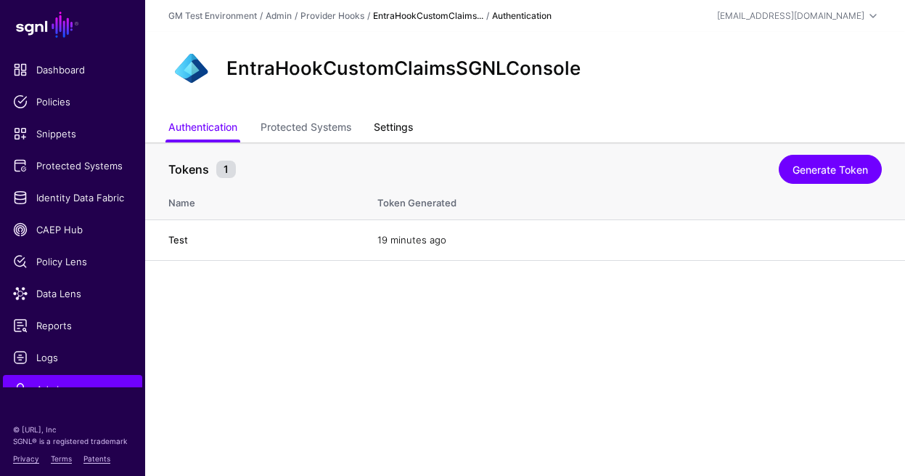
click at [394, 129] on link "Settings" at bounding box center [393, 129] width 39 height 28
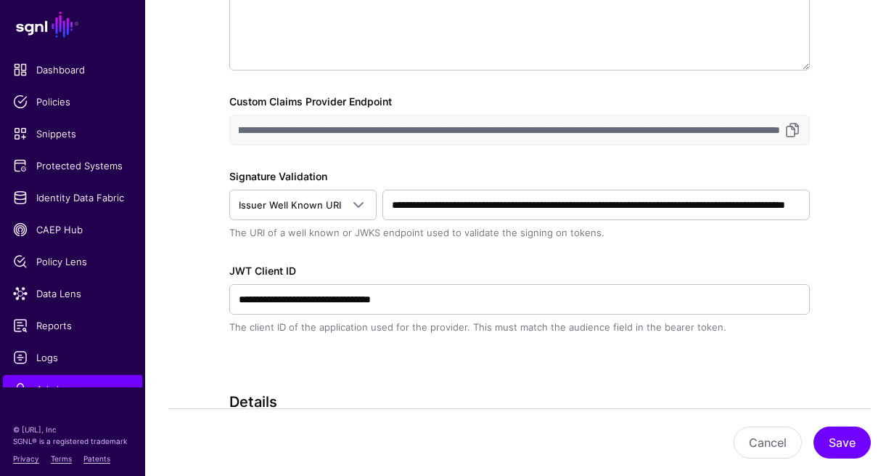
scroll to position [0, 293]
drag, startPoint x: 236, startPoint y: 131, endPoint x: 775, endPoint y: 129, distance: 539.4
click at [775, 129] on input "**********" at bounding box center [519, 130] width 581 height 30
click at [793, 133] on link at bounding box center [792, 129] width 17 height 17
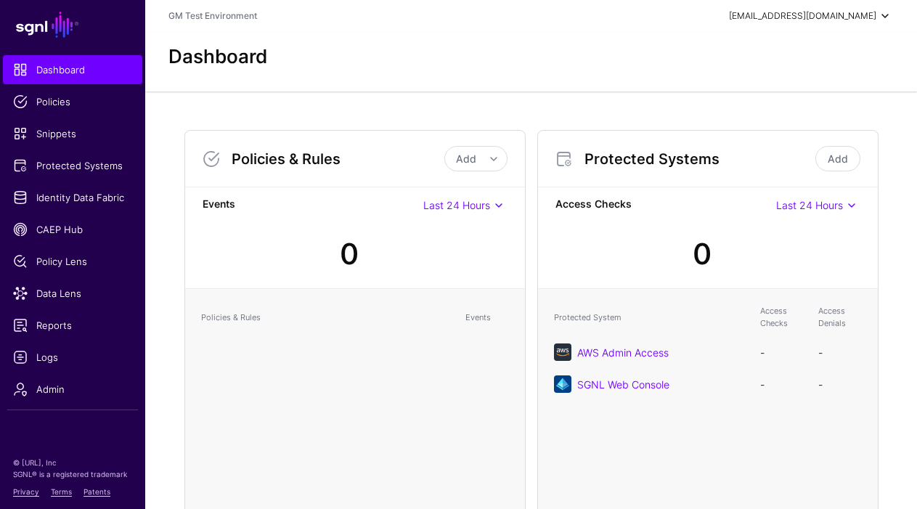
click at [883, 17] on span at bounding box center [884, 15] width 17 height 17
